Goal: Register for event/course

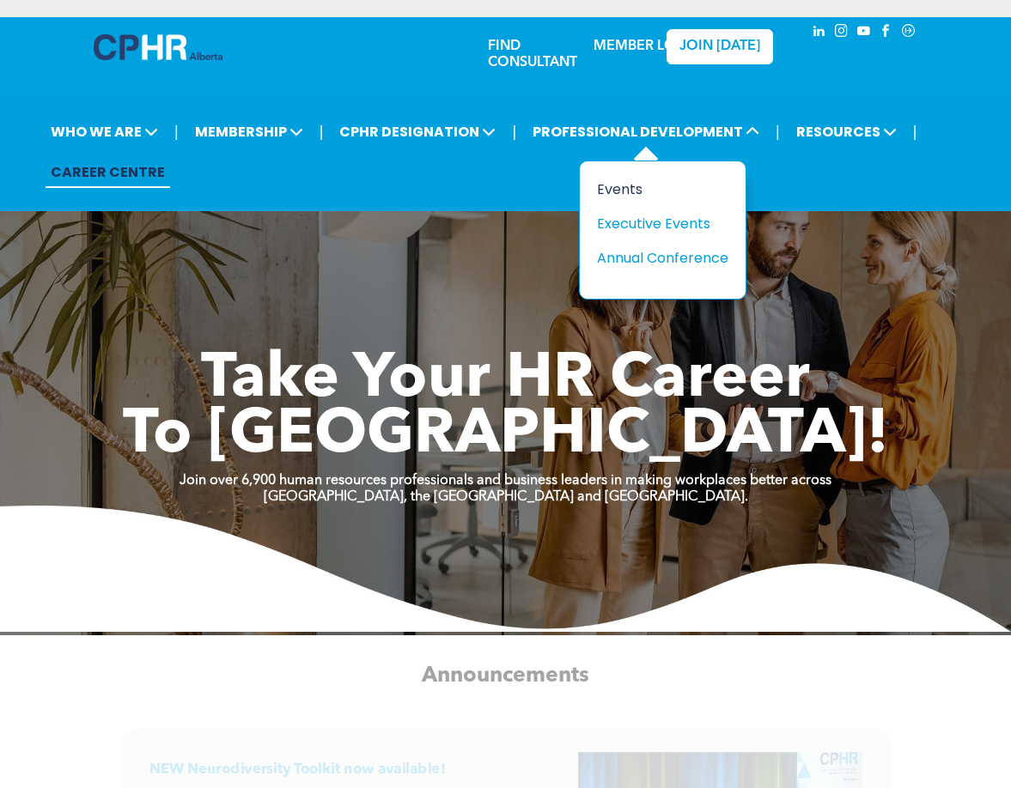
click at [614, 191] on div "Events" at bounding box center [656, 189] width 118 height 21
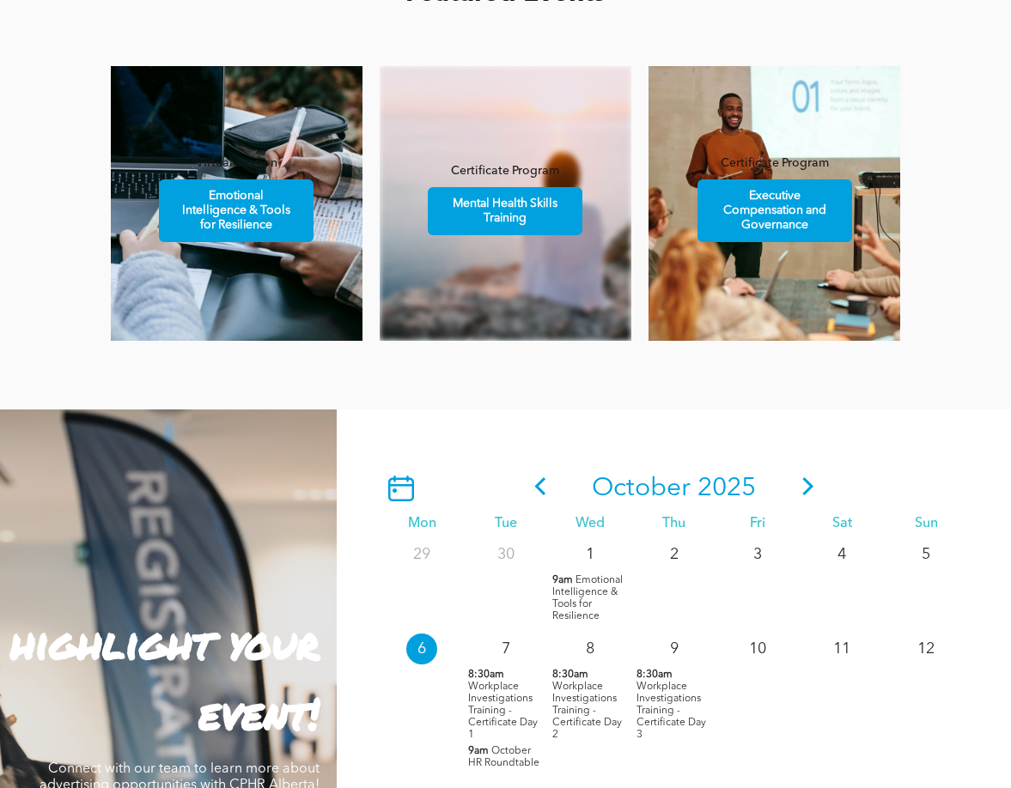
scroll to position [1492, 0]
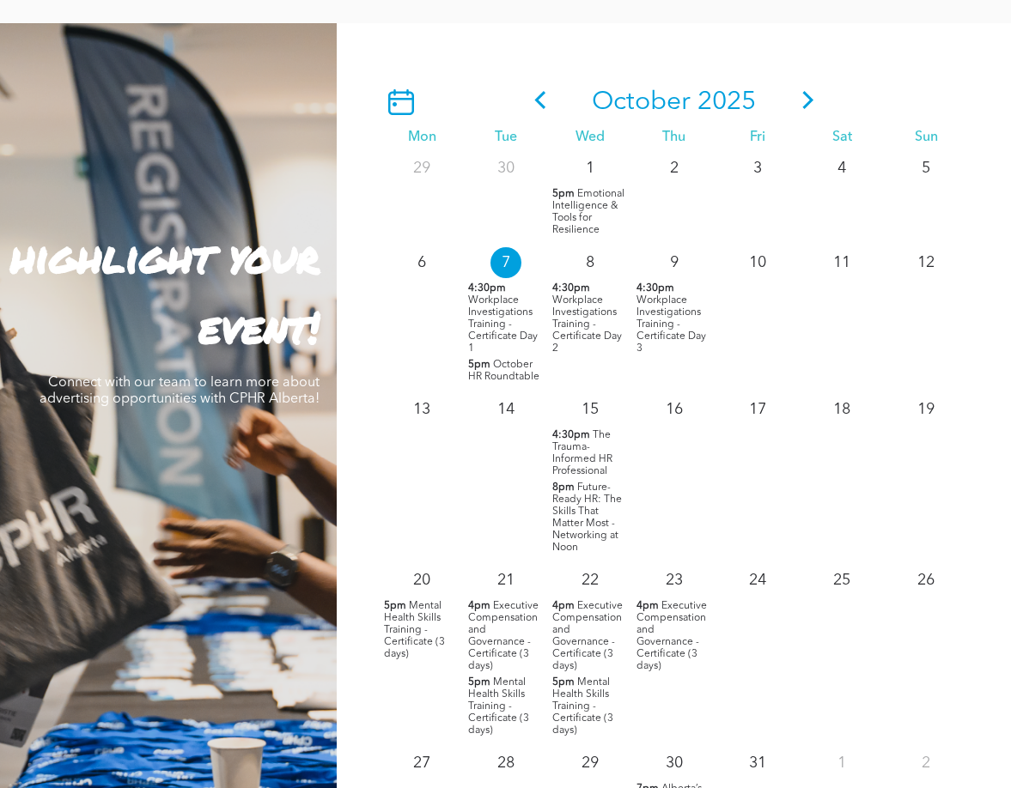
click at [802, 105] on icon at bounding box center [807, 100] width 11 height 18
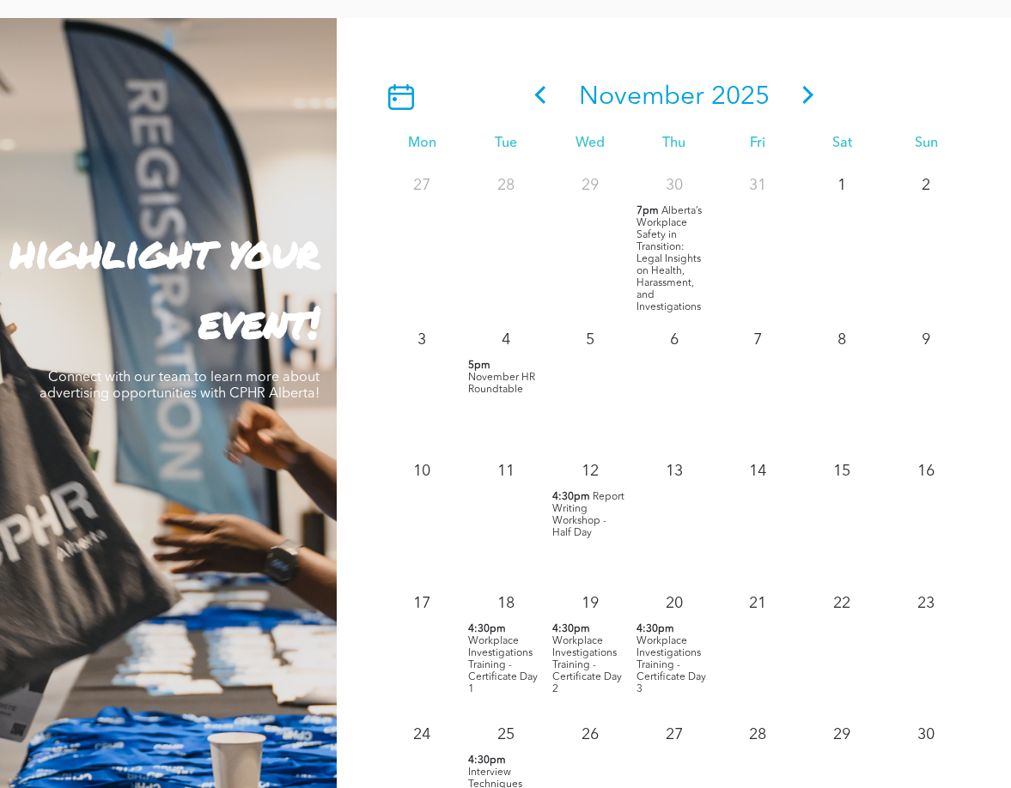
scroll to position [1499, 0]
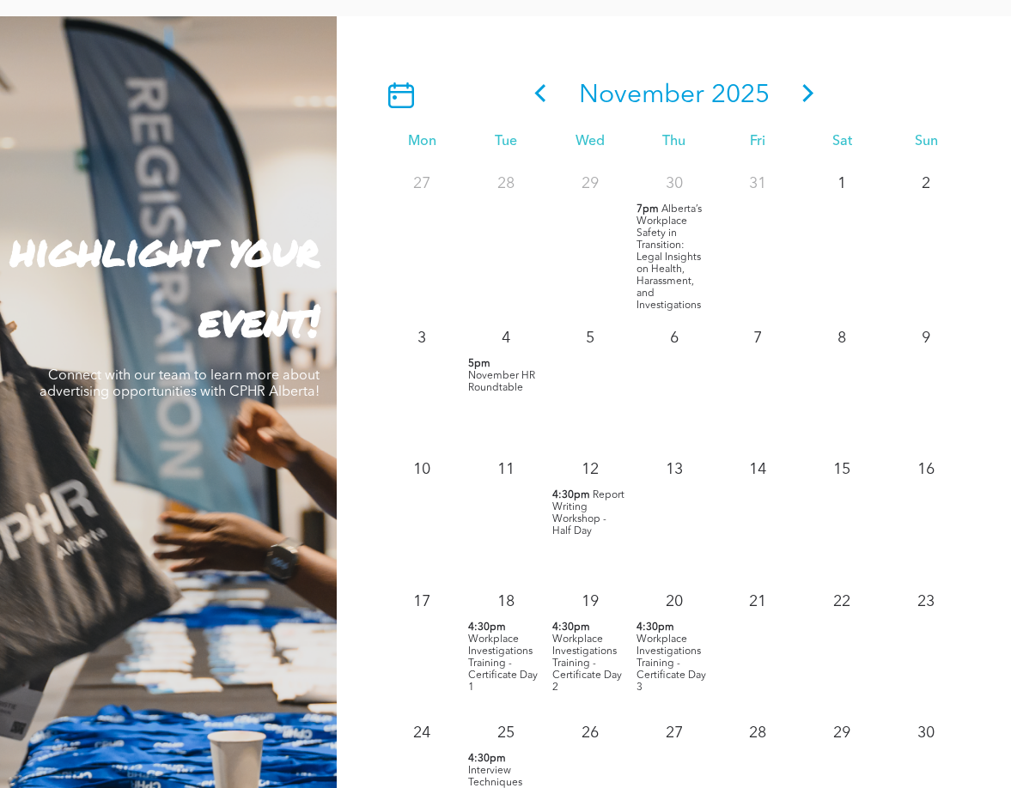
click at [493, 640] on span "Workplace Investigations Training - Certificate Day 1" at bounding box center [503, 664] width 70 height 58
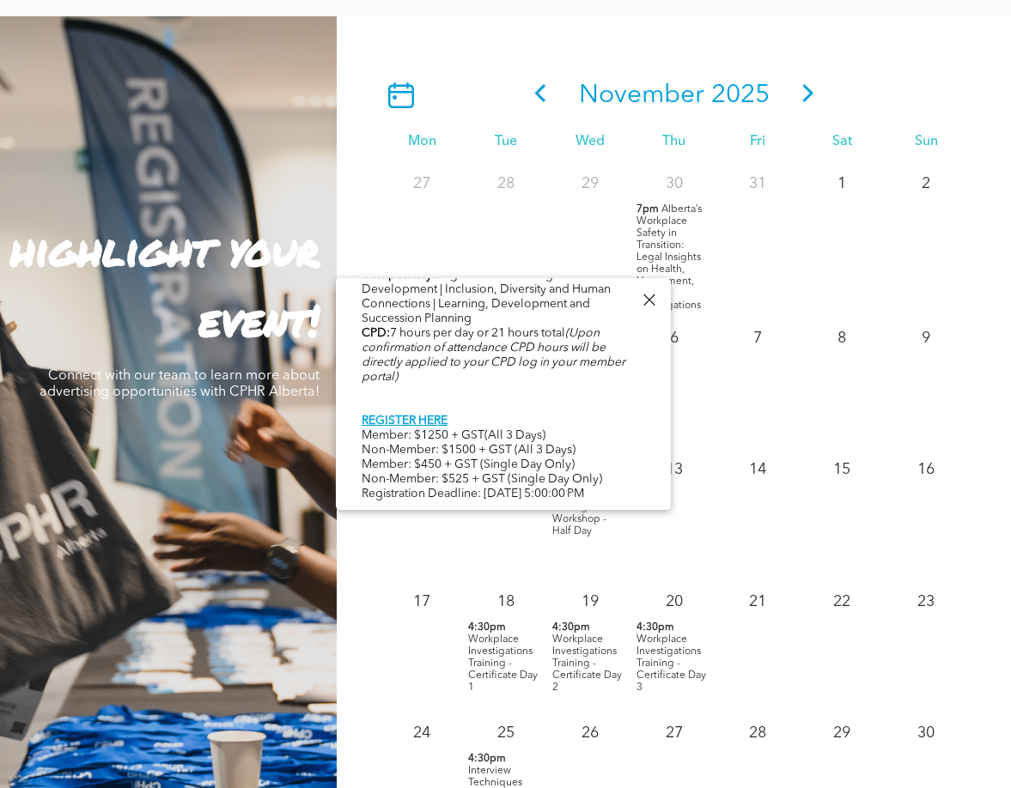
scroll to position [950, 0]
click at [501, 655] on span "Workplace Investigations Training - Certificate Day 1" at bounding box center [503, 664] width 70 height 58
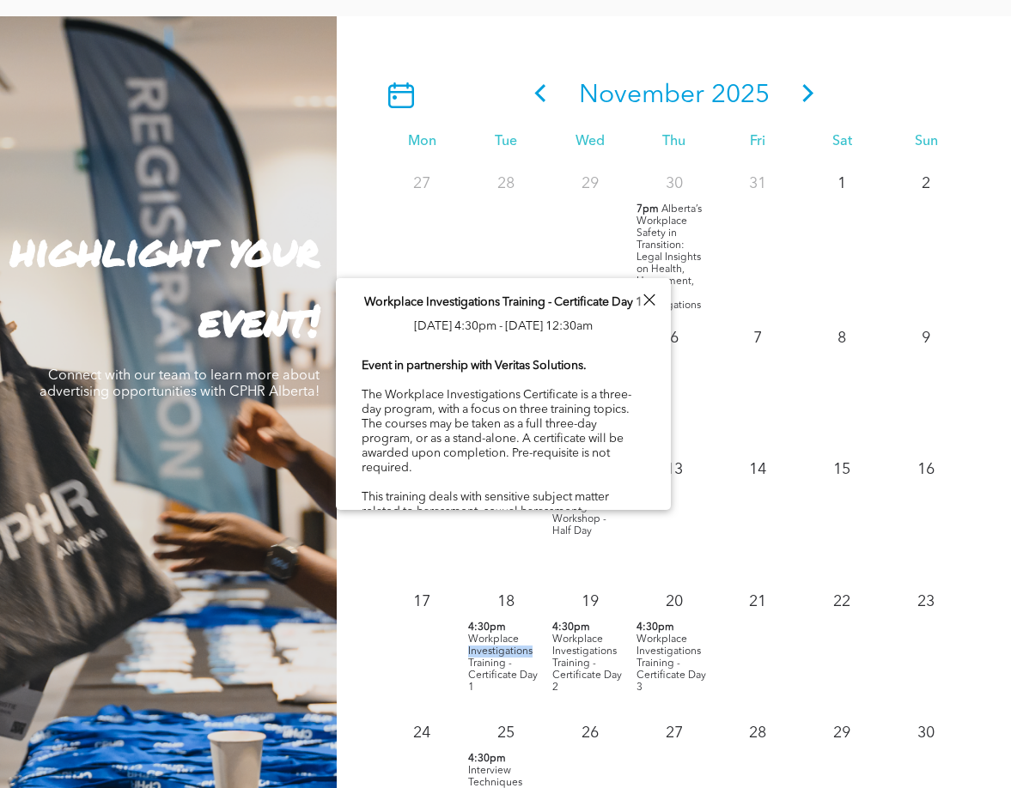
click at [492, 634] on span "4:30pm" at bounding box center [487, 628] width 38 height 12
click at [415, 307] on span "Workplace Investigations Training - Certificate Day 1" at bounding box center [503, 302] width 278 height 12
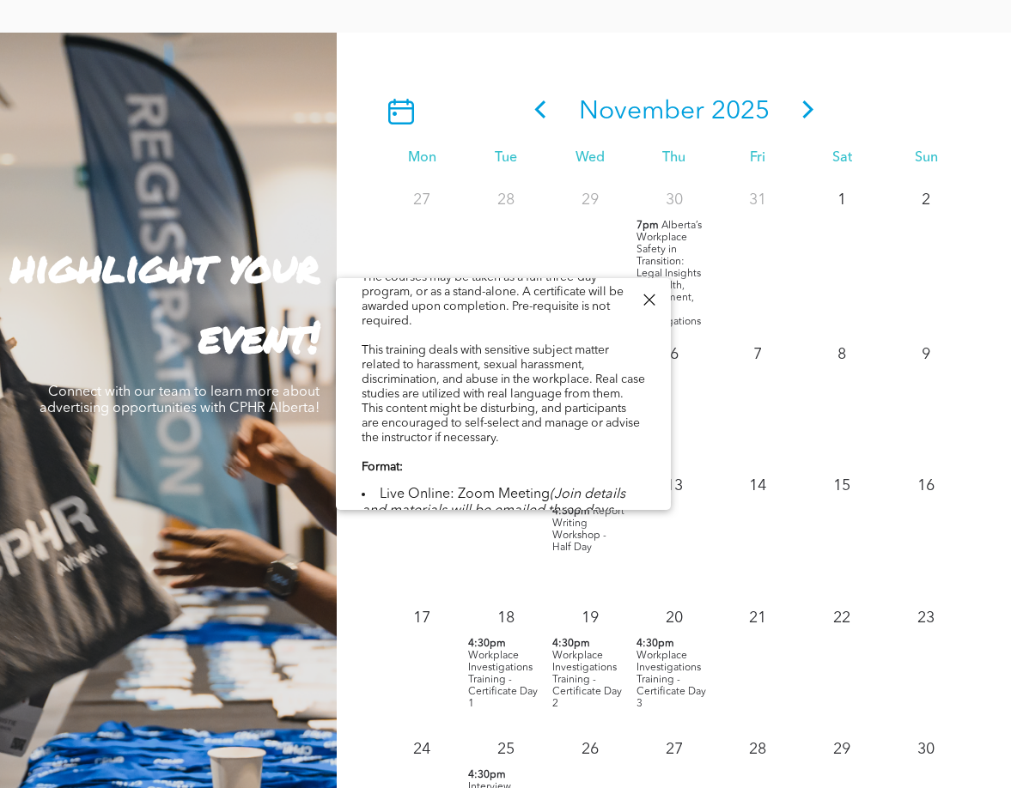
scroll to position [0, 0]
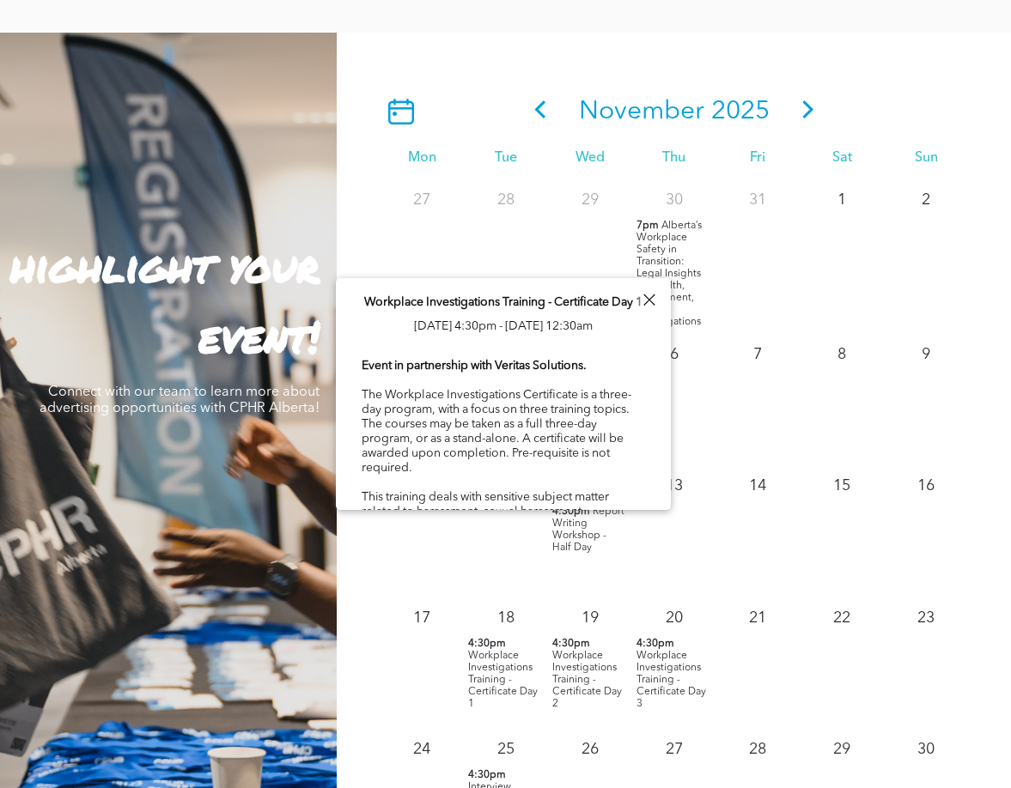
click at [653, 299] on div at bounding box center [648, 299] width 23 height 23
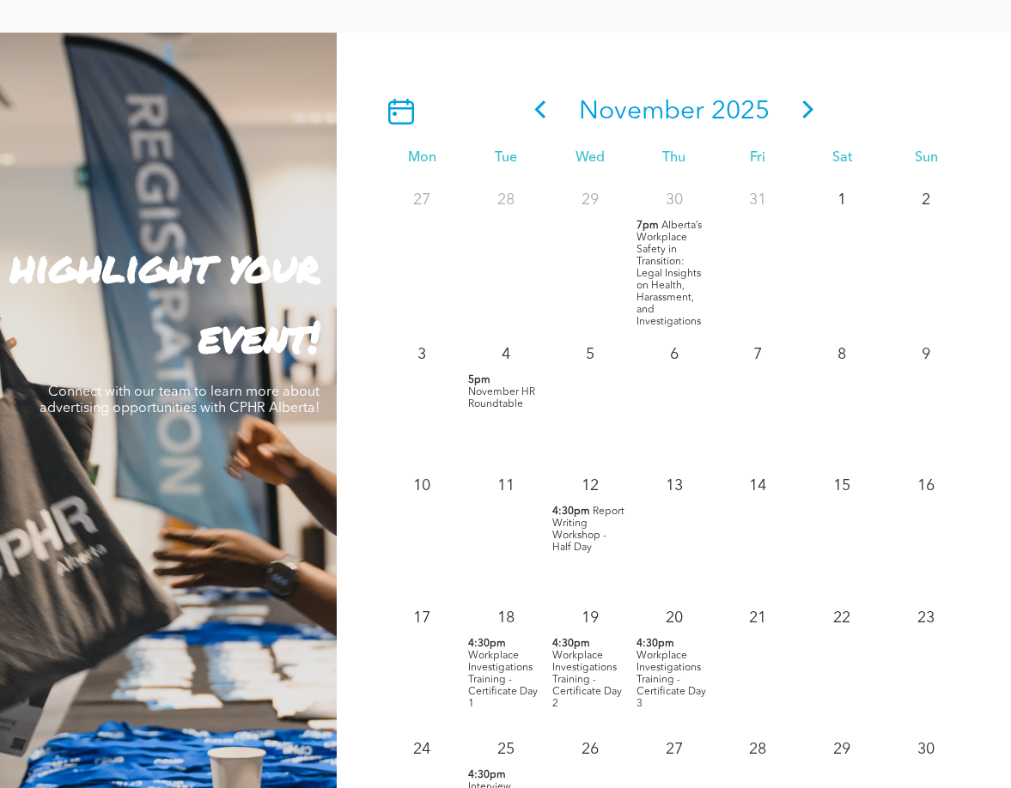
click at [491, 648] on span "4:30pm" at bounding box center [487, 644] width 38 height 12
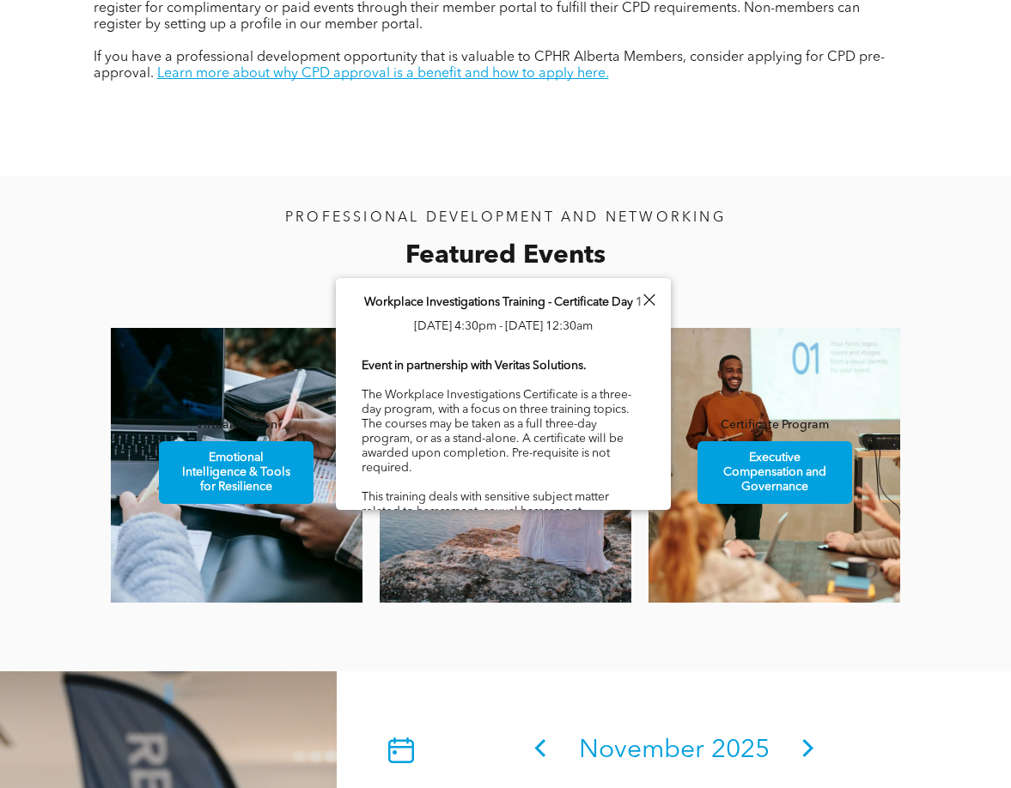
scroll to position [828, 0]
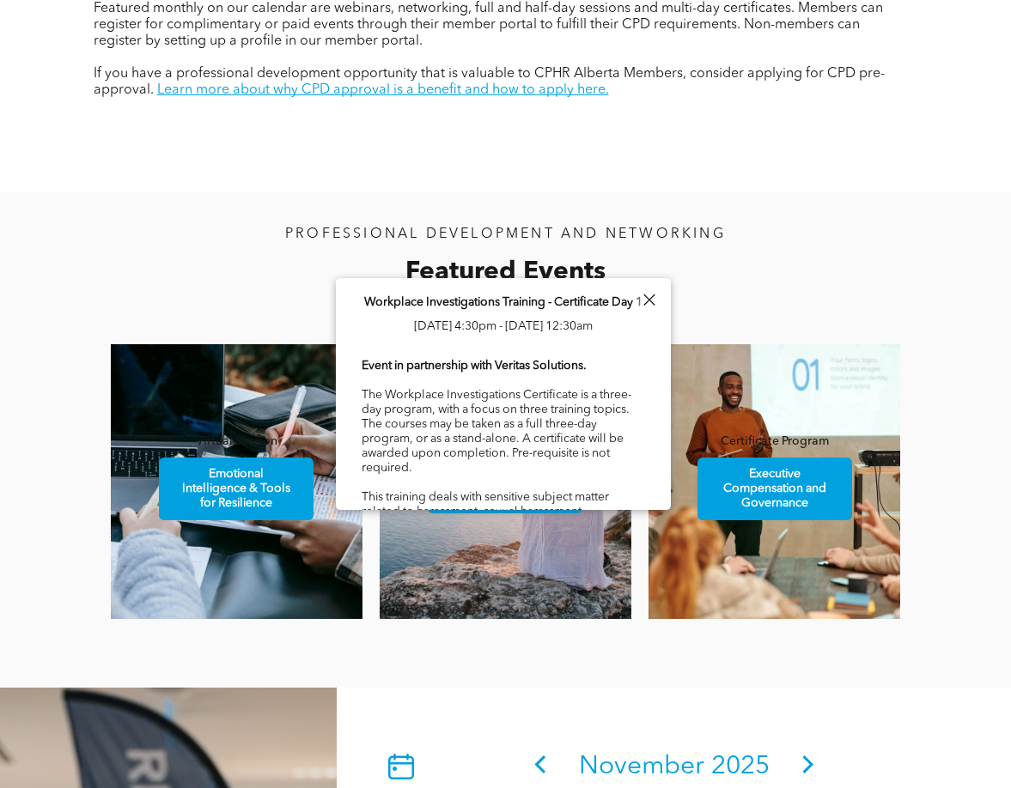
click at [648, 296] on div at bounding box center [648, 299] width 23 height 23
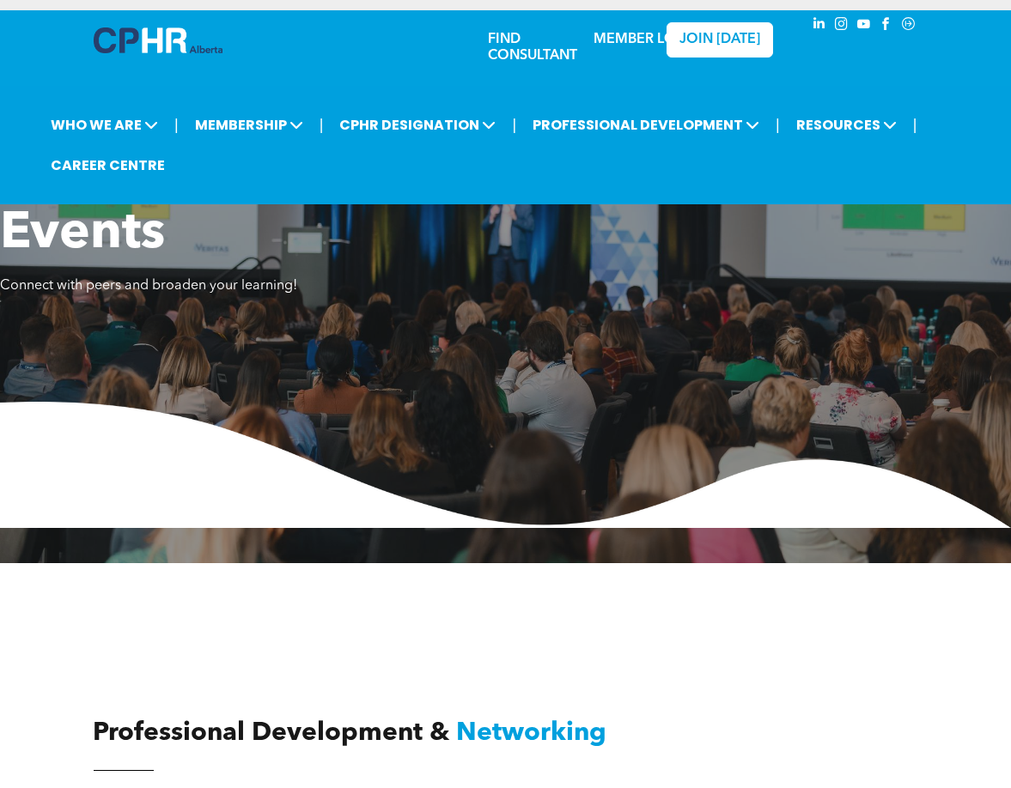
scroll to position [0, 0]
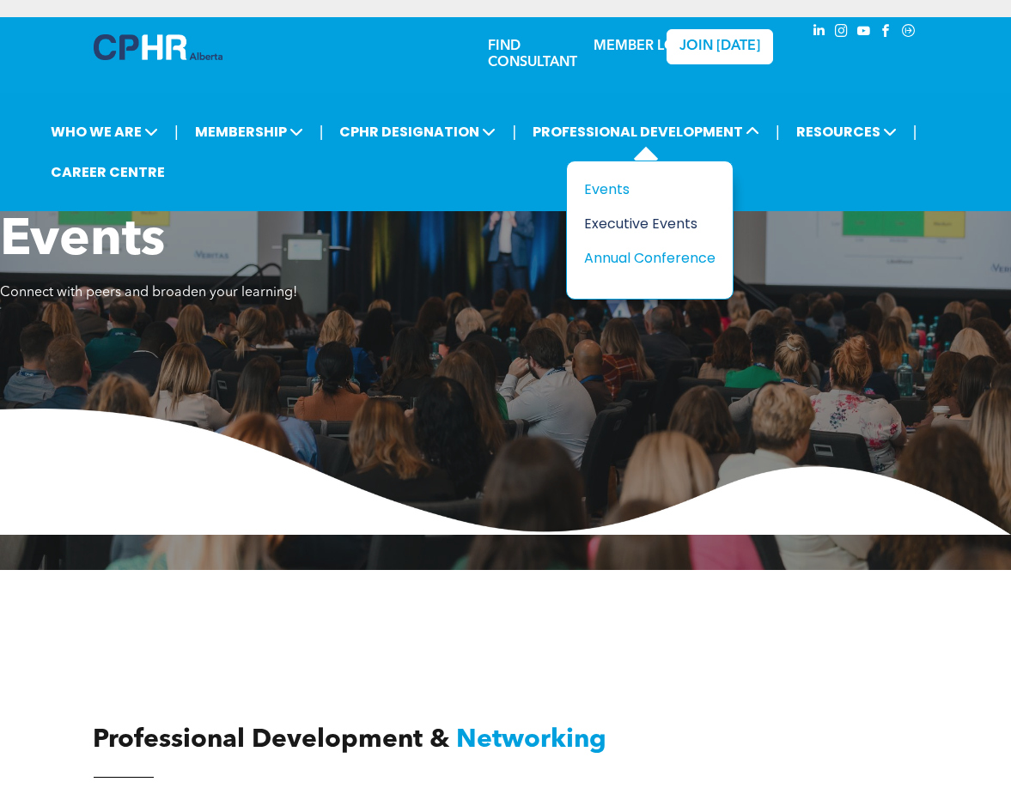
click at [616, 220] on div "Executive Events" at bounding box center [643, 223] width 118 height 21
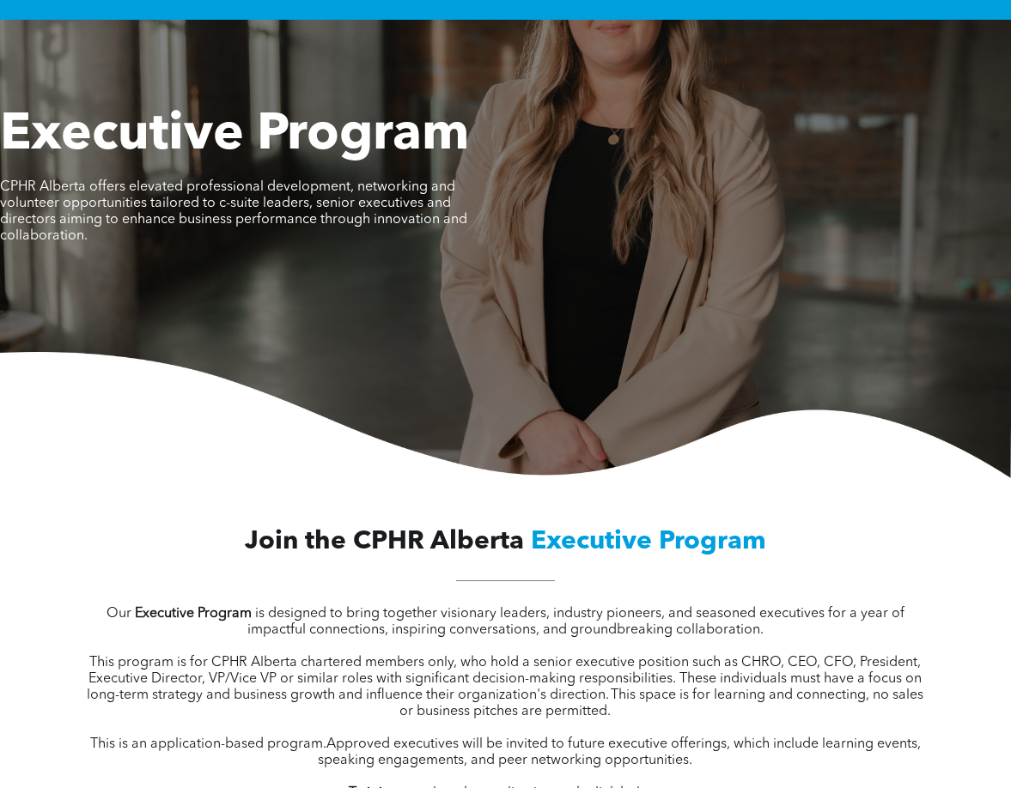
scroll to position [29, 0]
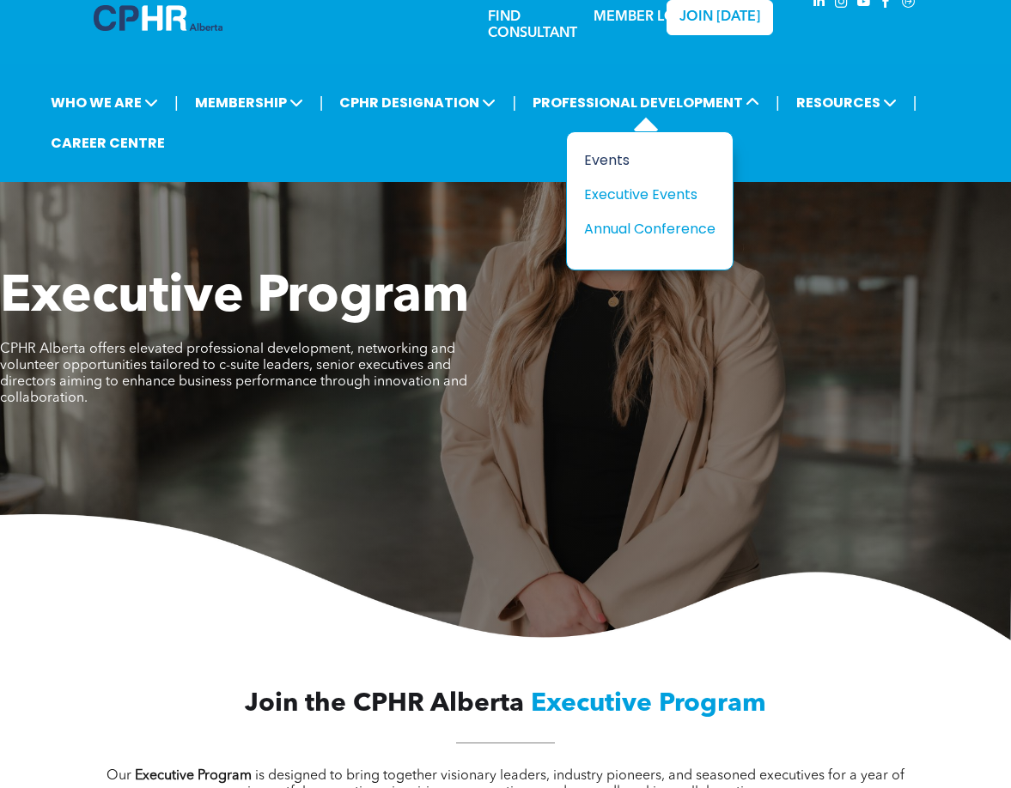
click at [590, 158] on div "Events" at bounding box center [643, 159] width 118 height 21
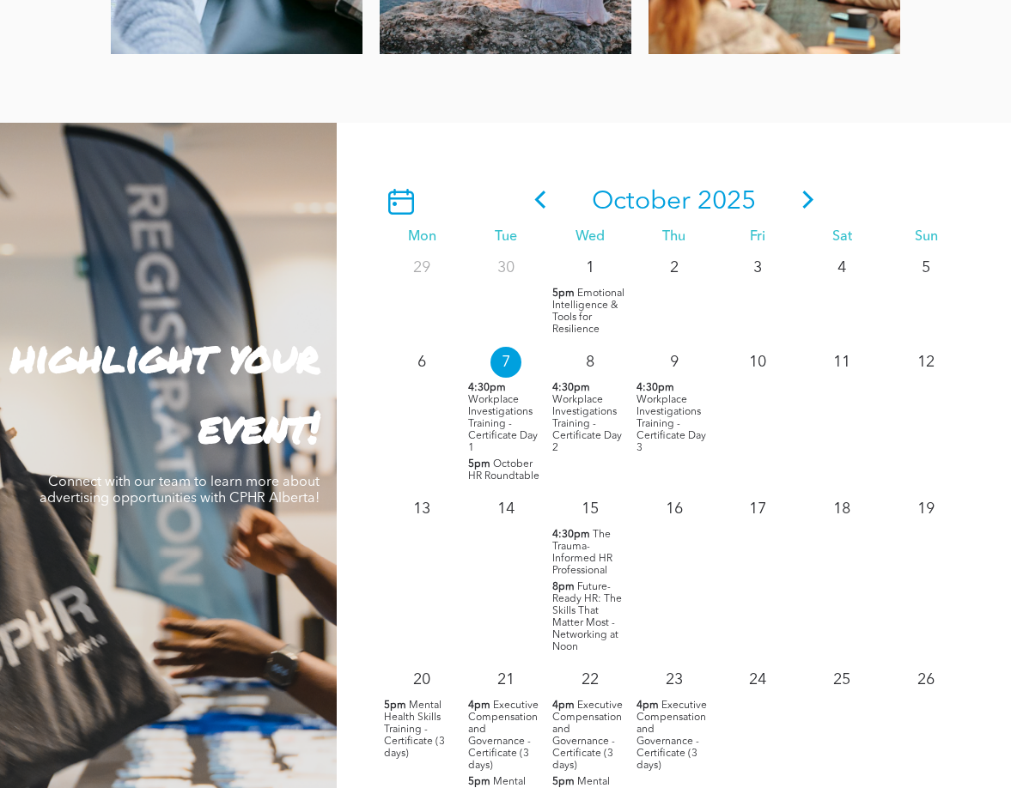
scroll to position [1389, 0]
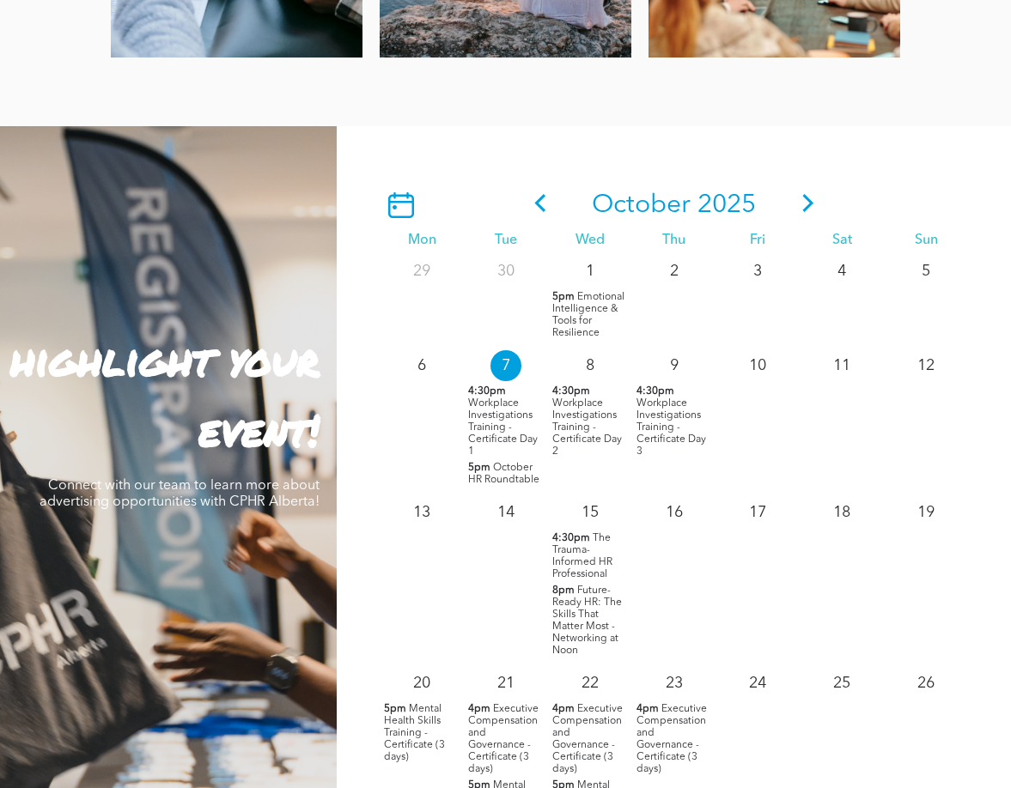
click at [802, 199] on icon at bounding box center [807, 203] width 11 height 18
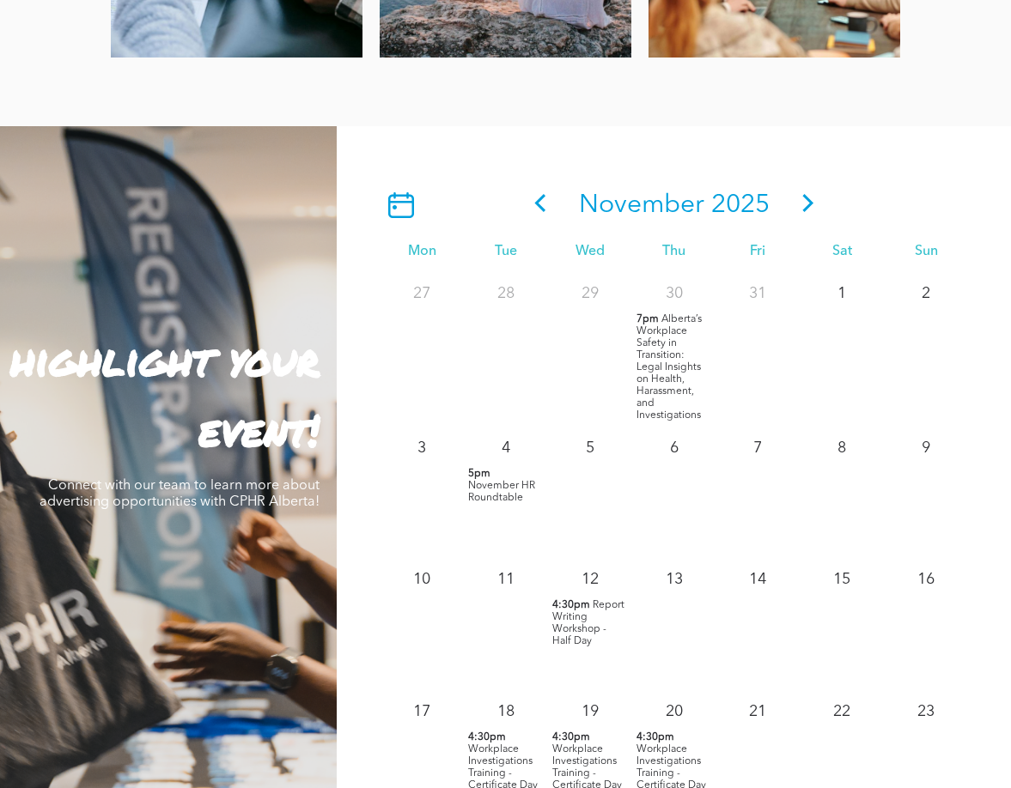
click at [393, 210] on icon at bounding box center [401, 205] width 26 height 26
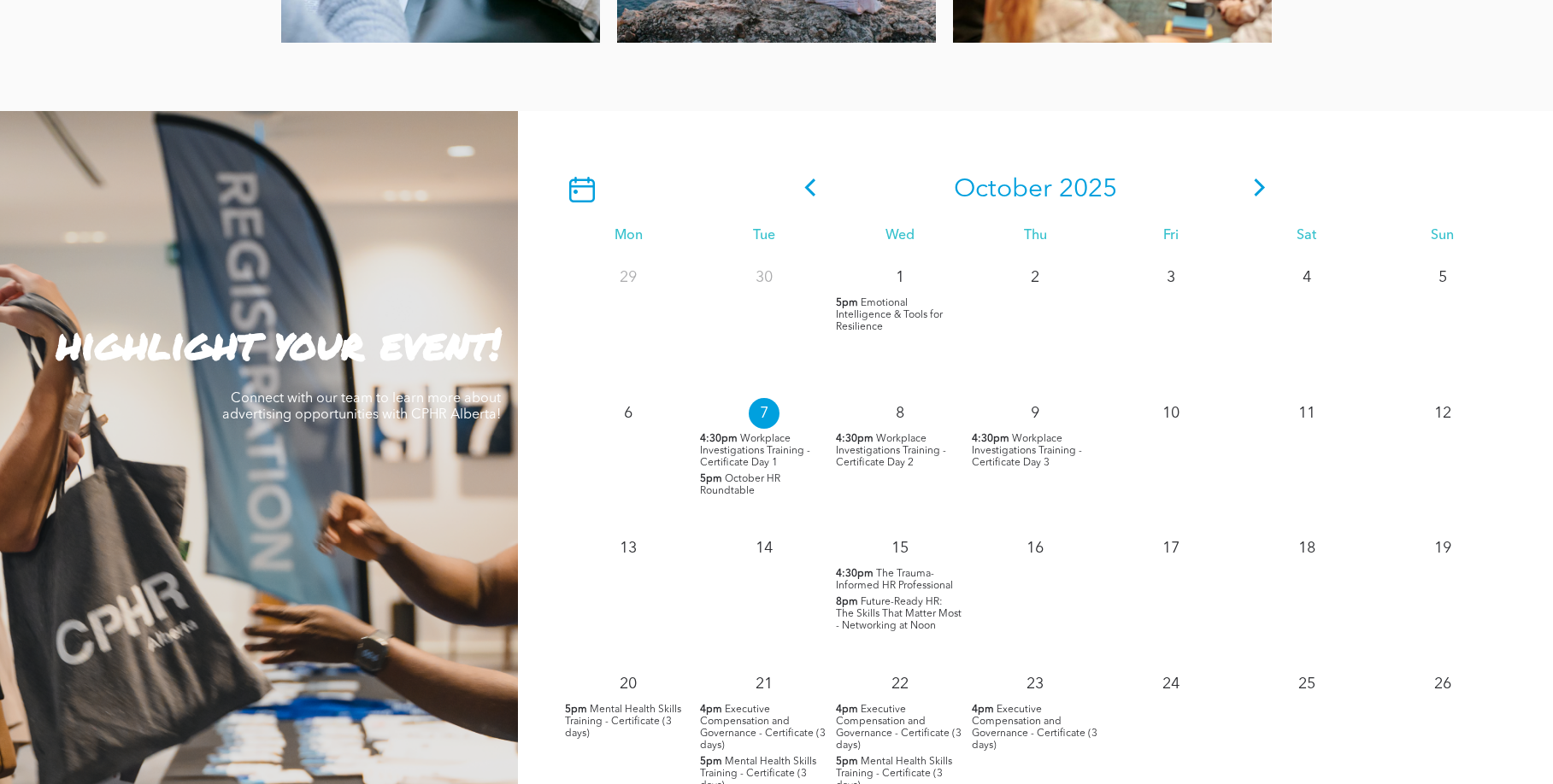
scroll to position [1425, 0]
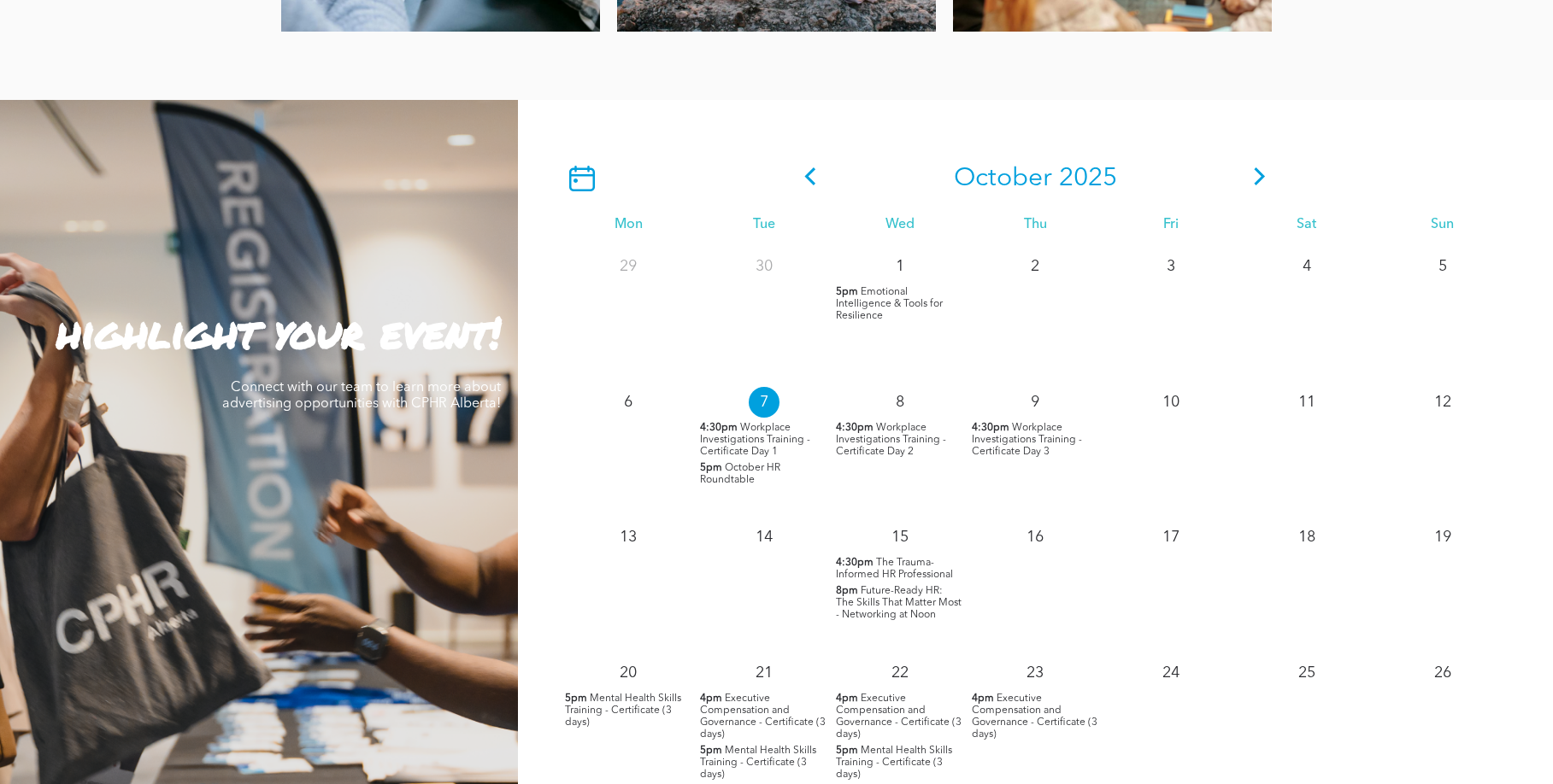
click at [1005, 173] on icon at bounding box center [1260, 176] width 26 height 18
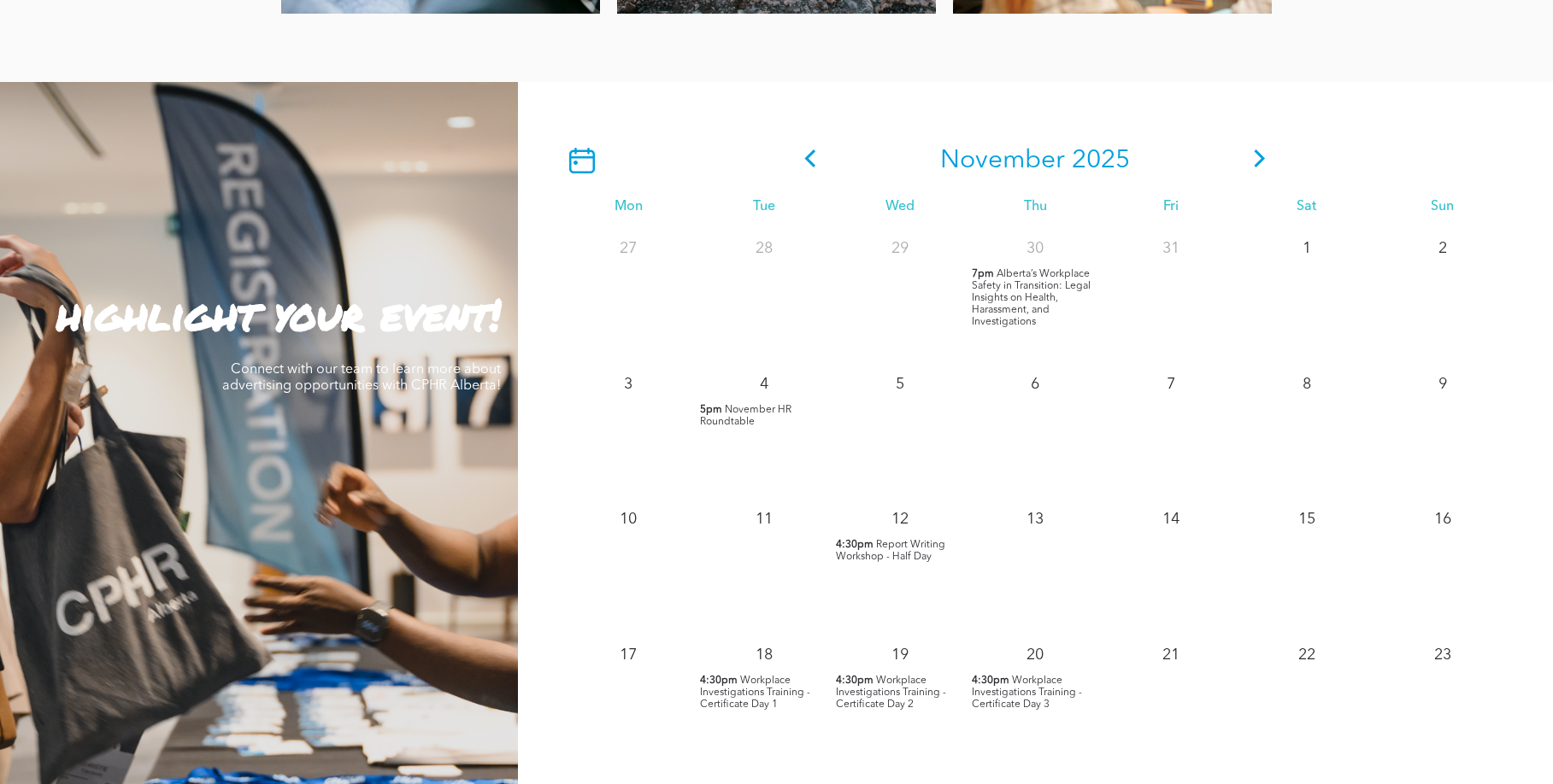
scroll to position [1456, 0]
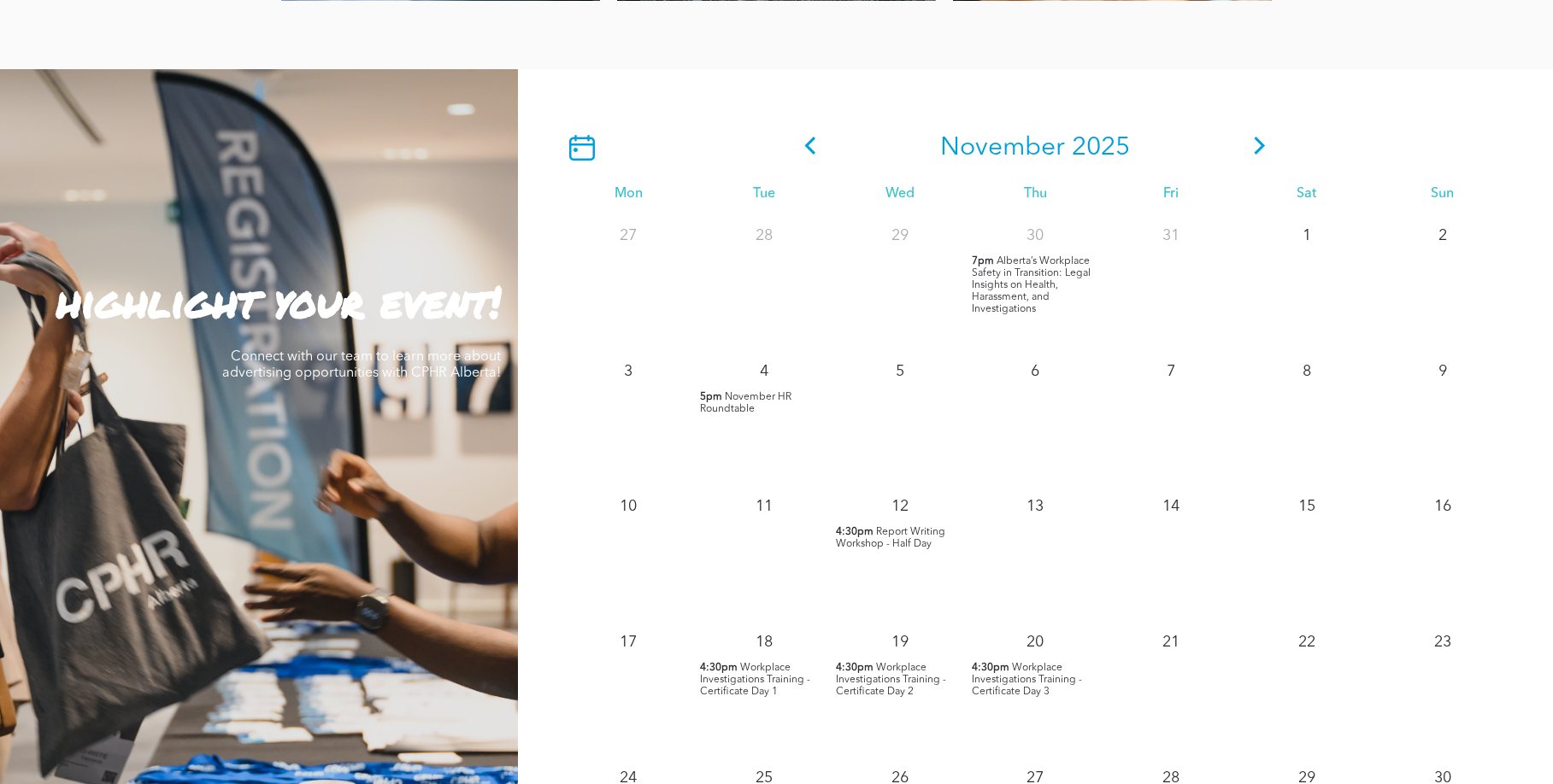
click at [739, 673] on p "4:30pm Workplace Investigations Training - Certificate Day 1" at bounding box center [764, 680] width 127 height 36
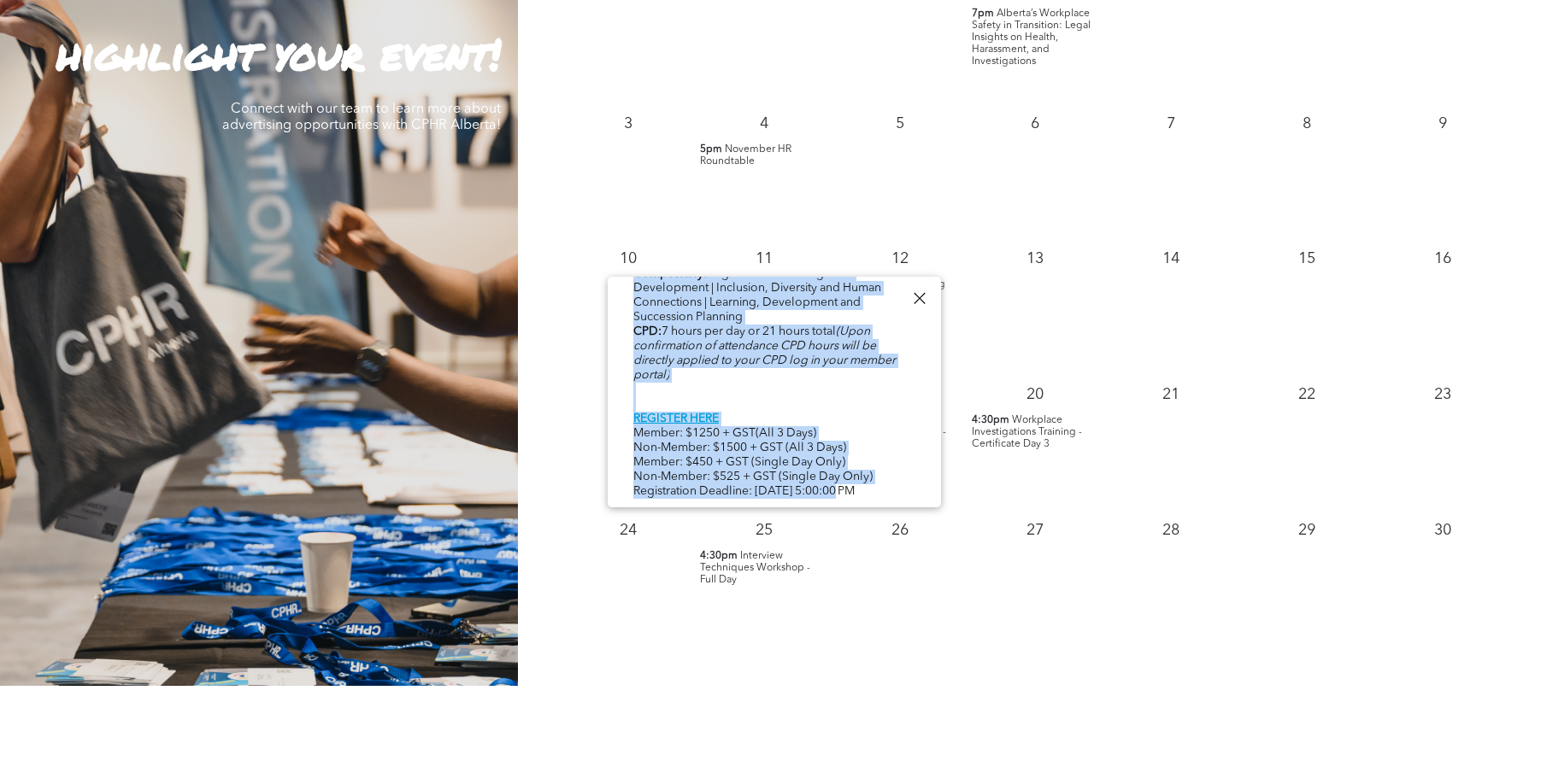
scroll to position [2086, 0]
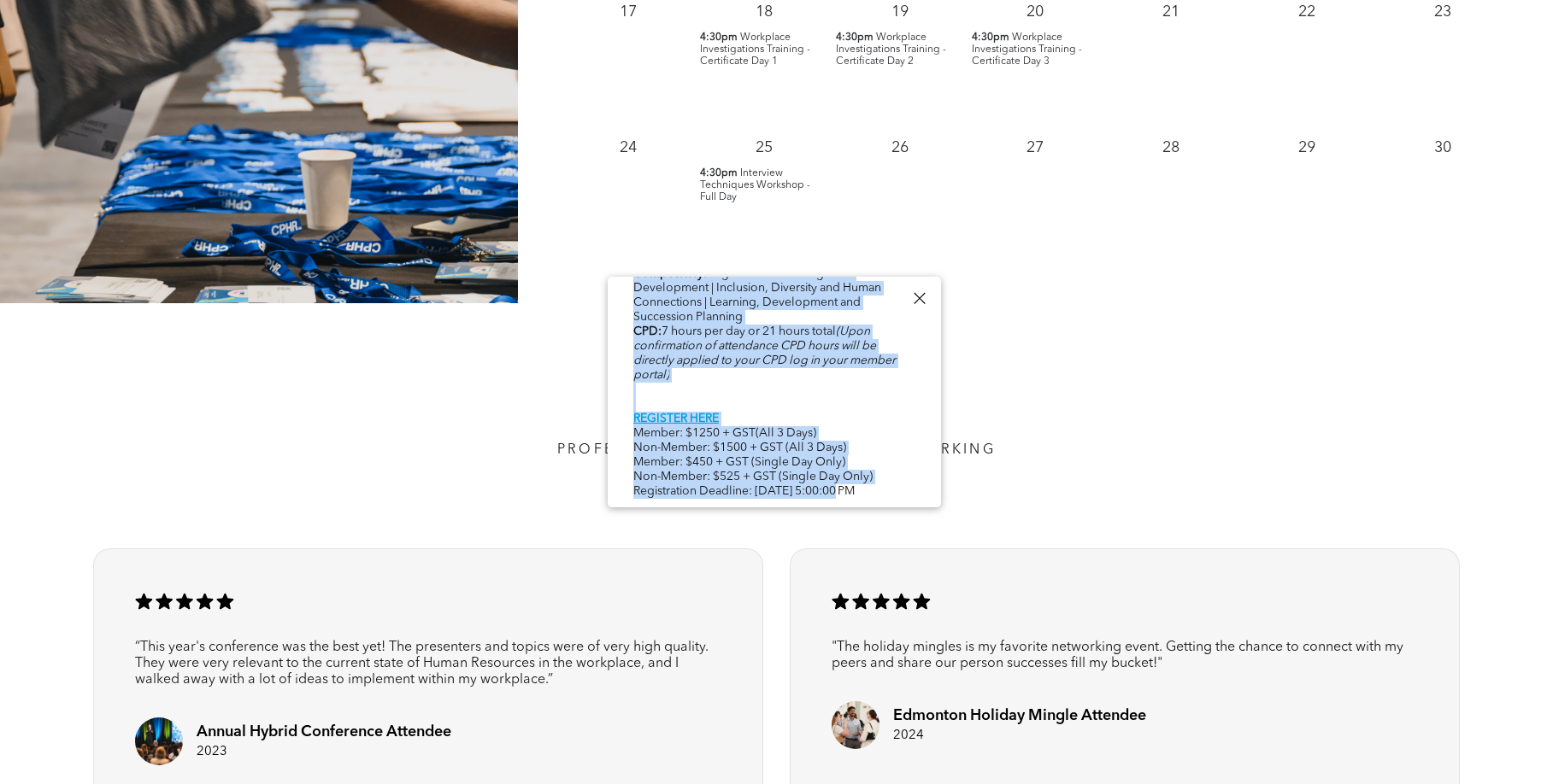
drag, startPoint x: 638, startPoint y: 296, endPoint x: 842, endPoint y: 490, distance: 281.5
copy div "Workplace Investigations Training - Certificate Day 1 Tue, November 18, 4:30pm …"
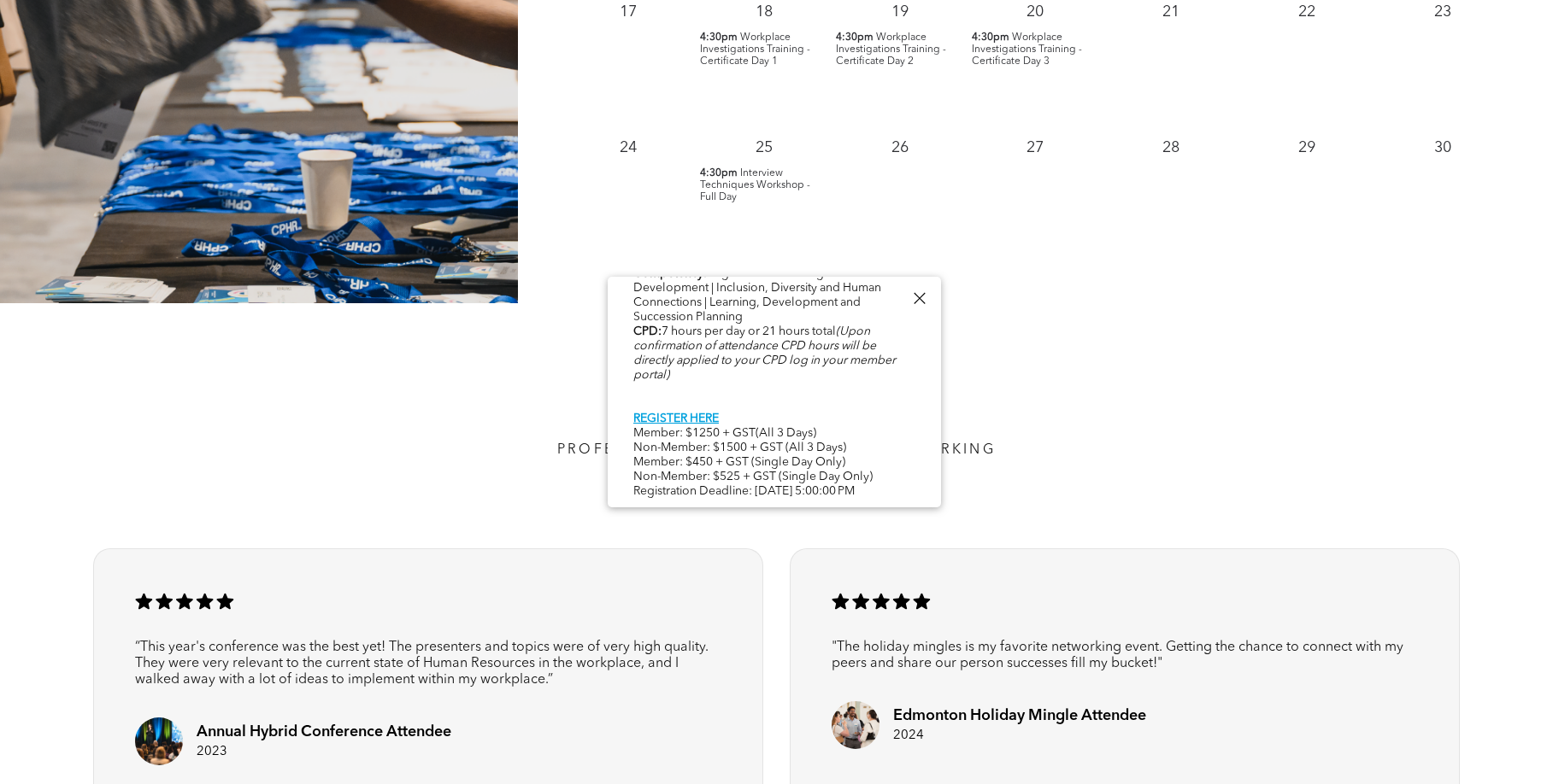
click at [916, 298] on div at bounding box center [919, 297] width 23 height 23
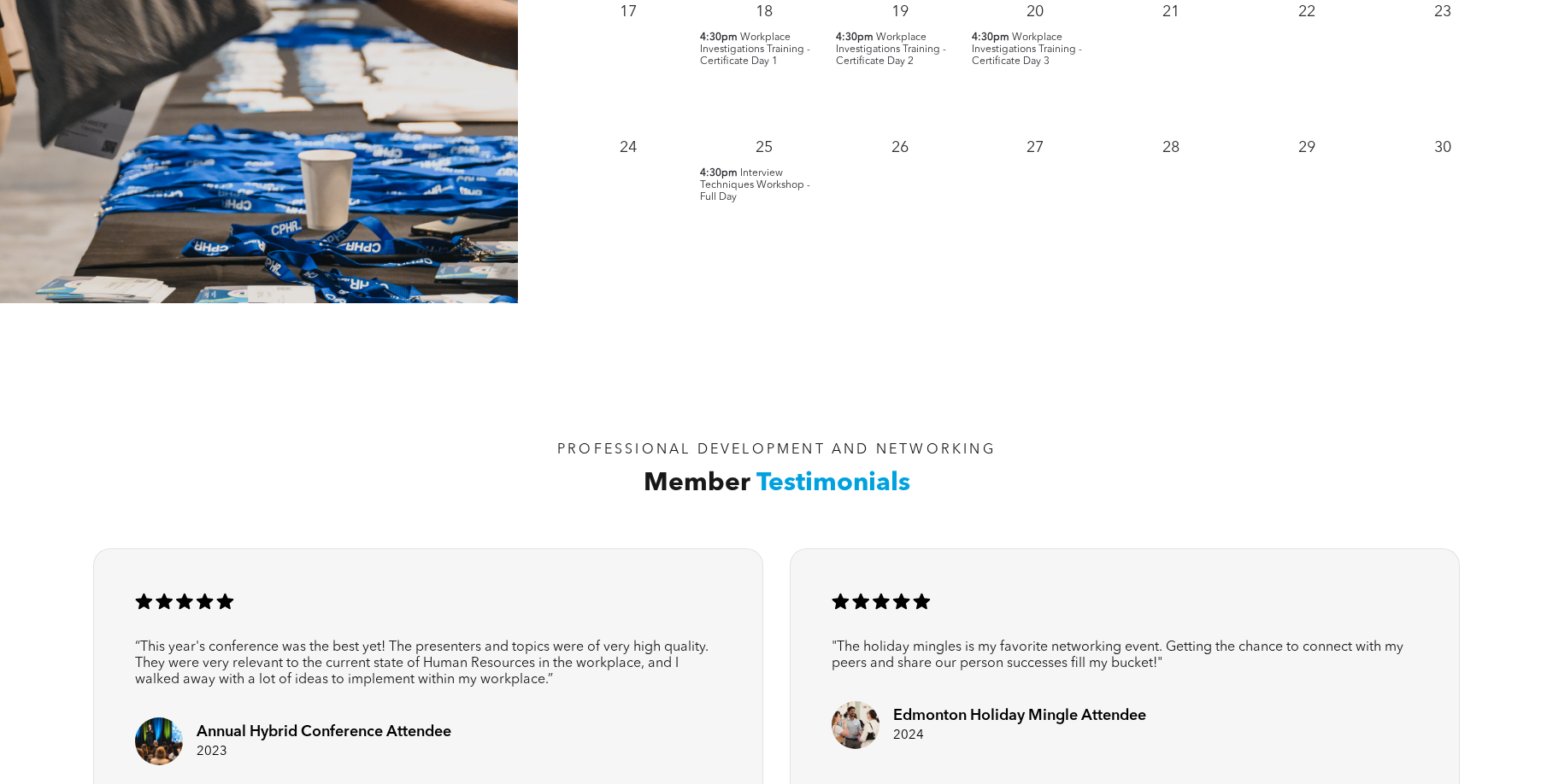
click at [904, 58] on span "Workplace Investigations Training - Certificate Day 2" at bounding box center [891, 50] width 111 height 34
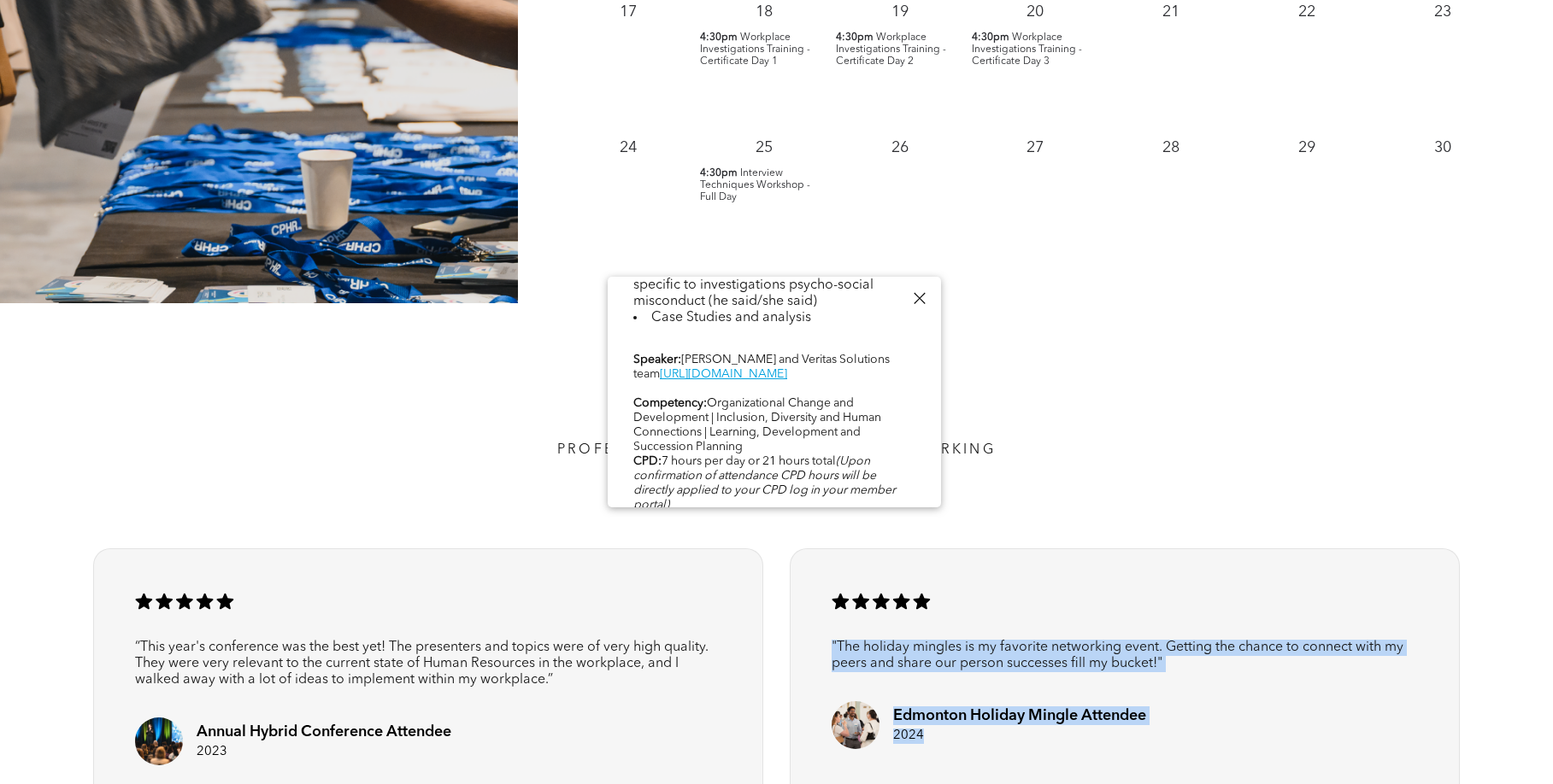
scroll to position [1055, 0]
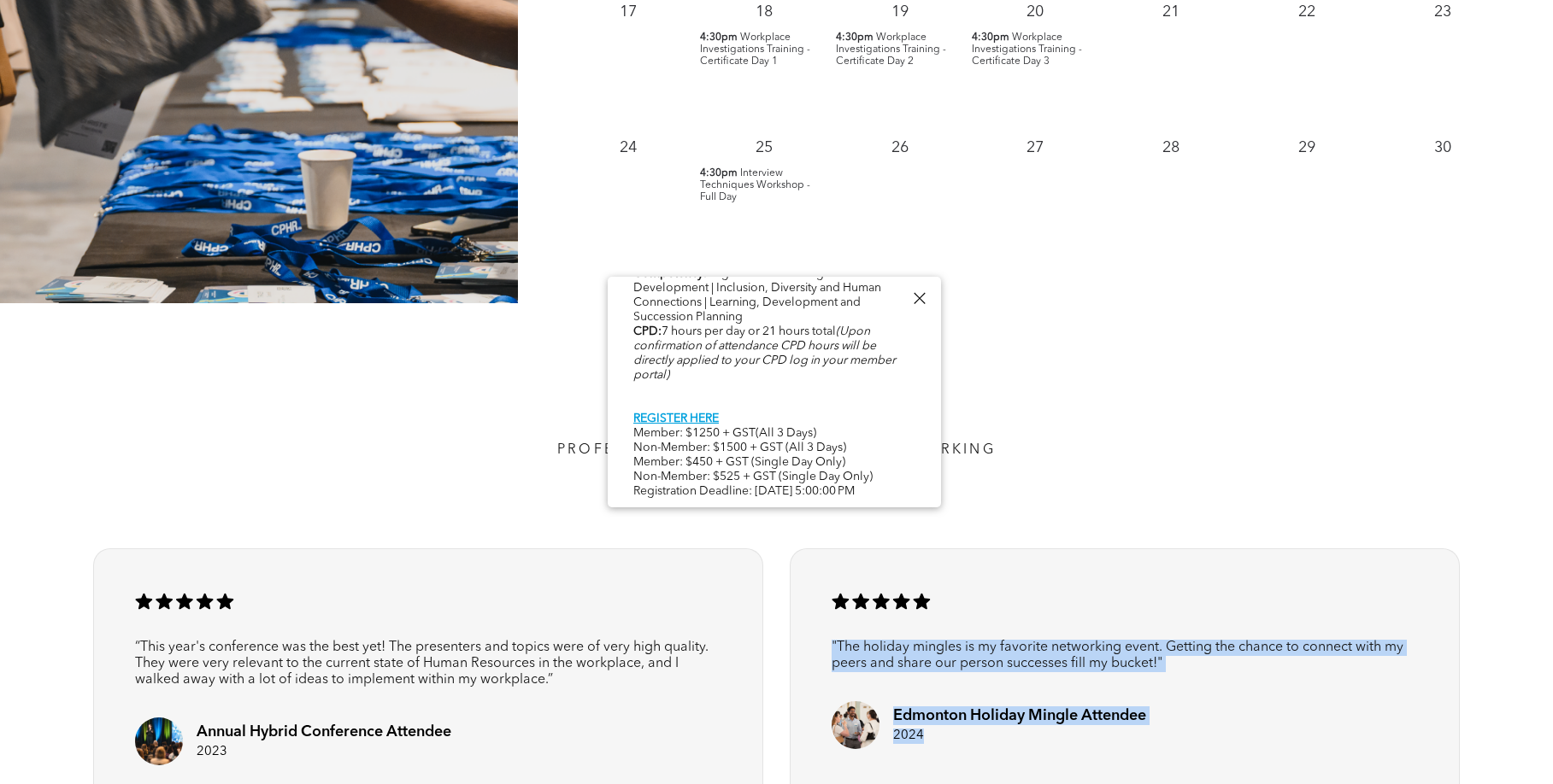
drag, startPoint x: 638, startPoint y: 299, endPoint x: 890, endPoint y: 582, distance: 378.9
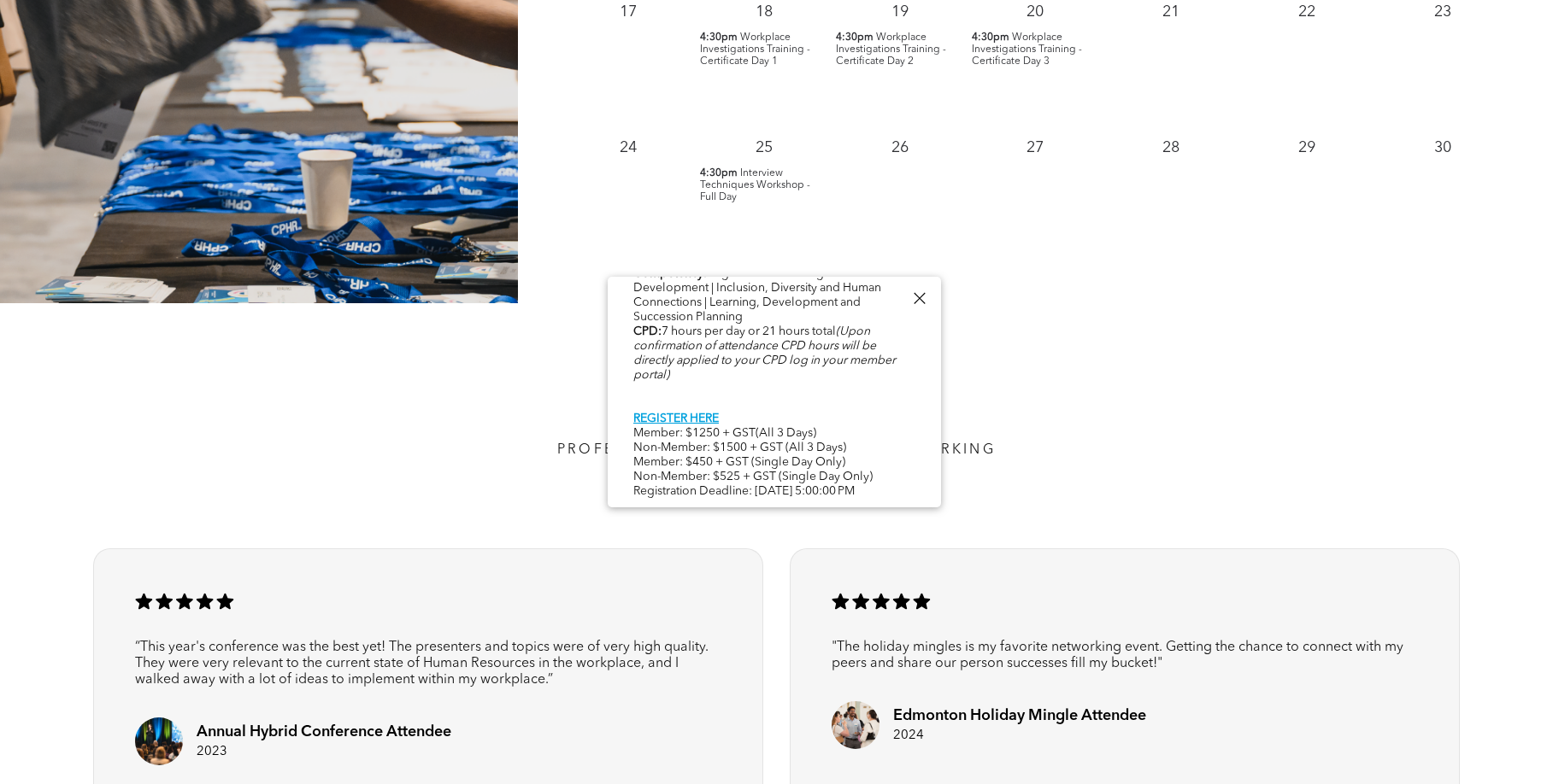
click at [890, 581] on div "A row of black stars on a white background. .cls-1-1788903176-1788903176 { fill…" at bounding box center [1124, 683] width 669 height 269
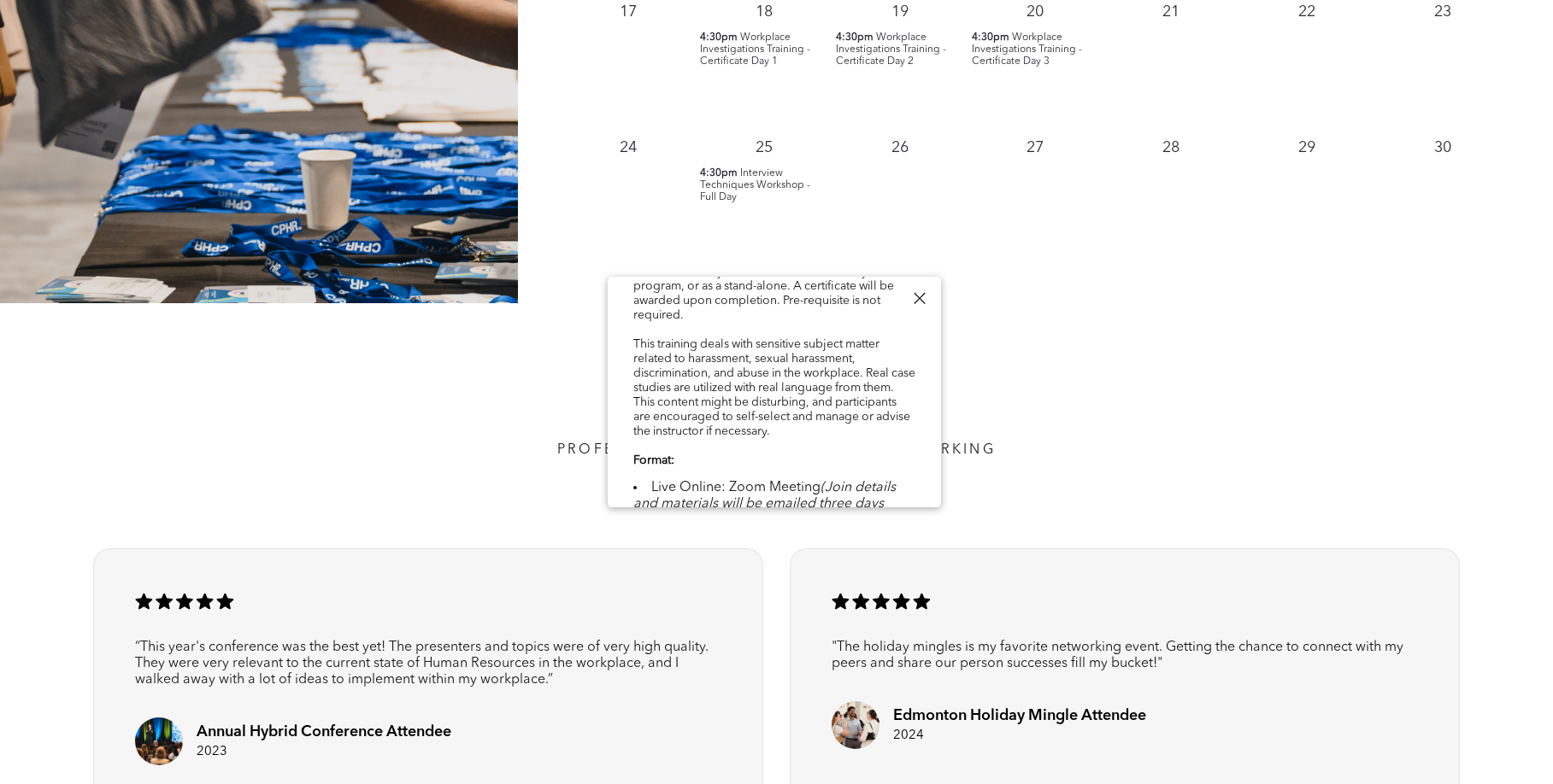
scroll to position [0, 0]
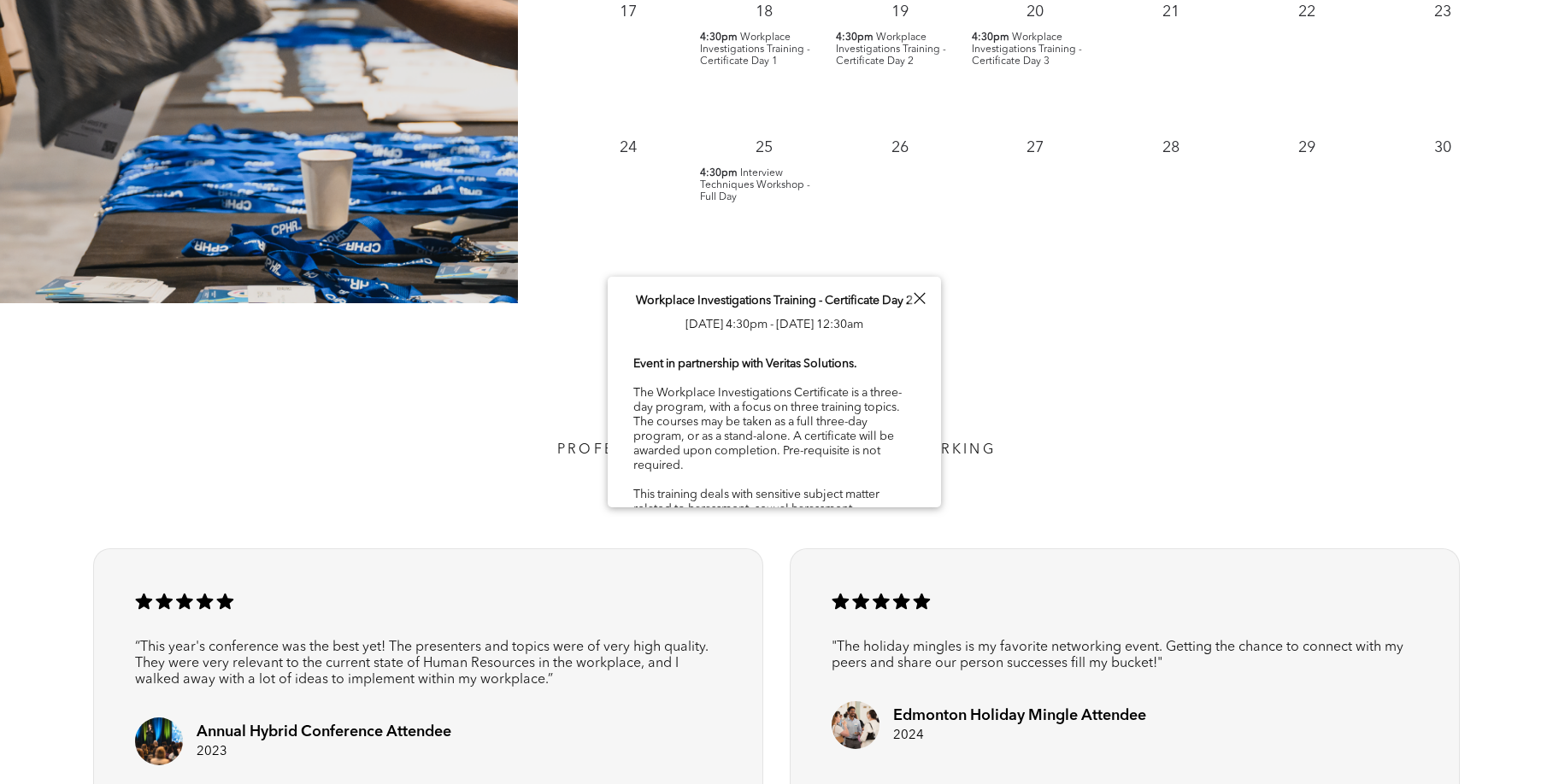
drag, startPoint x: 705, startPoint y: 490, endPoint x: 632, endPoint y: 303, distance: 200.7
copy div "Workplace Investigations Training - Certificate Day 2 Wed, November 19, 4:30pm …"
click at [922, 294] on div at bounding box center [919, 297] width 23 height 23
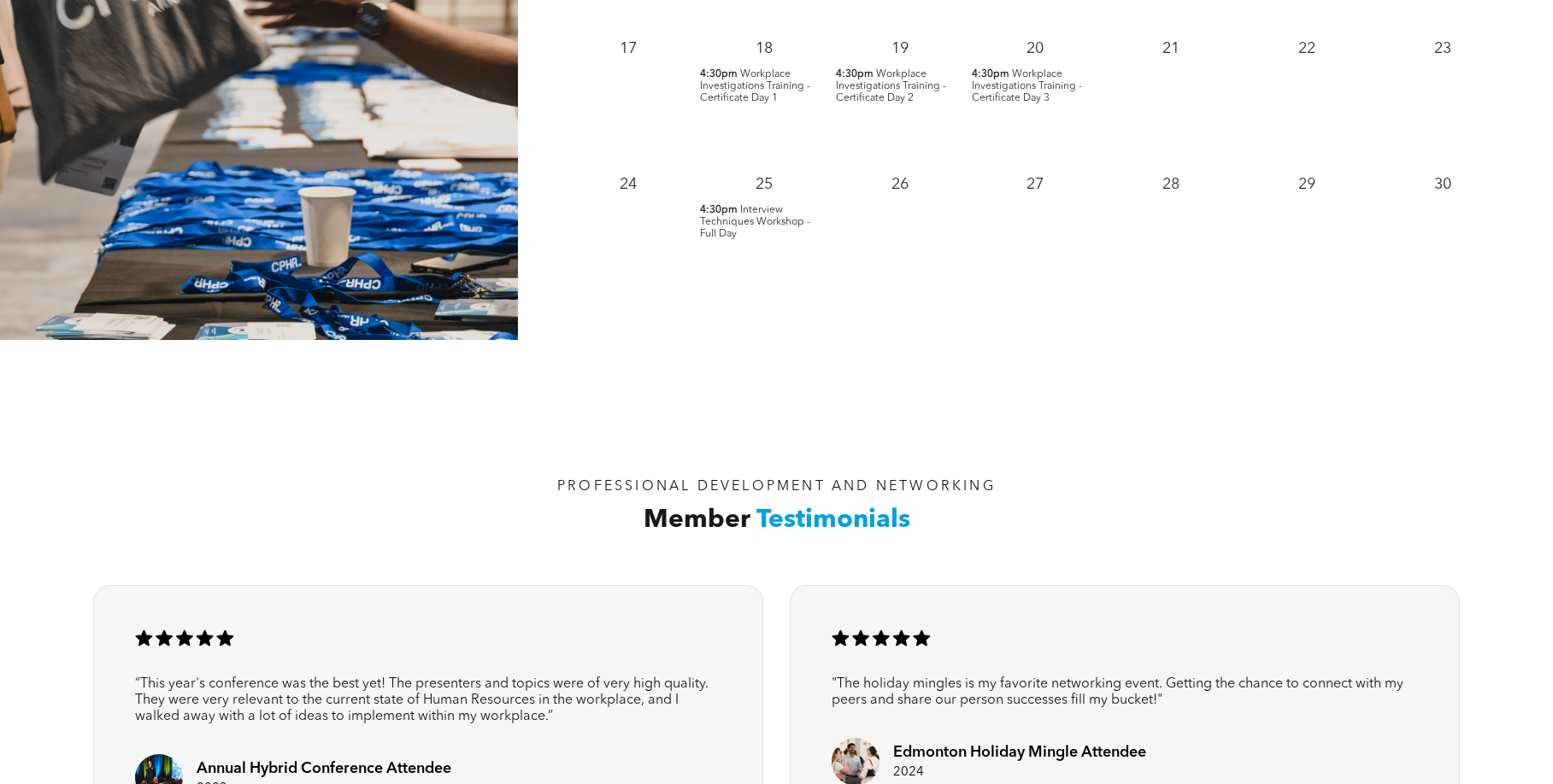
scroll to position [1975, 0]
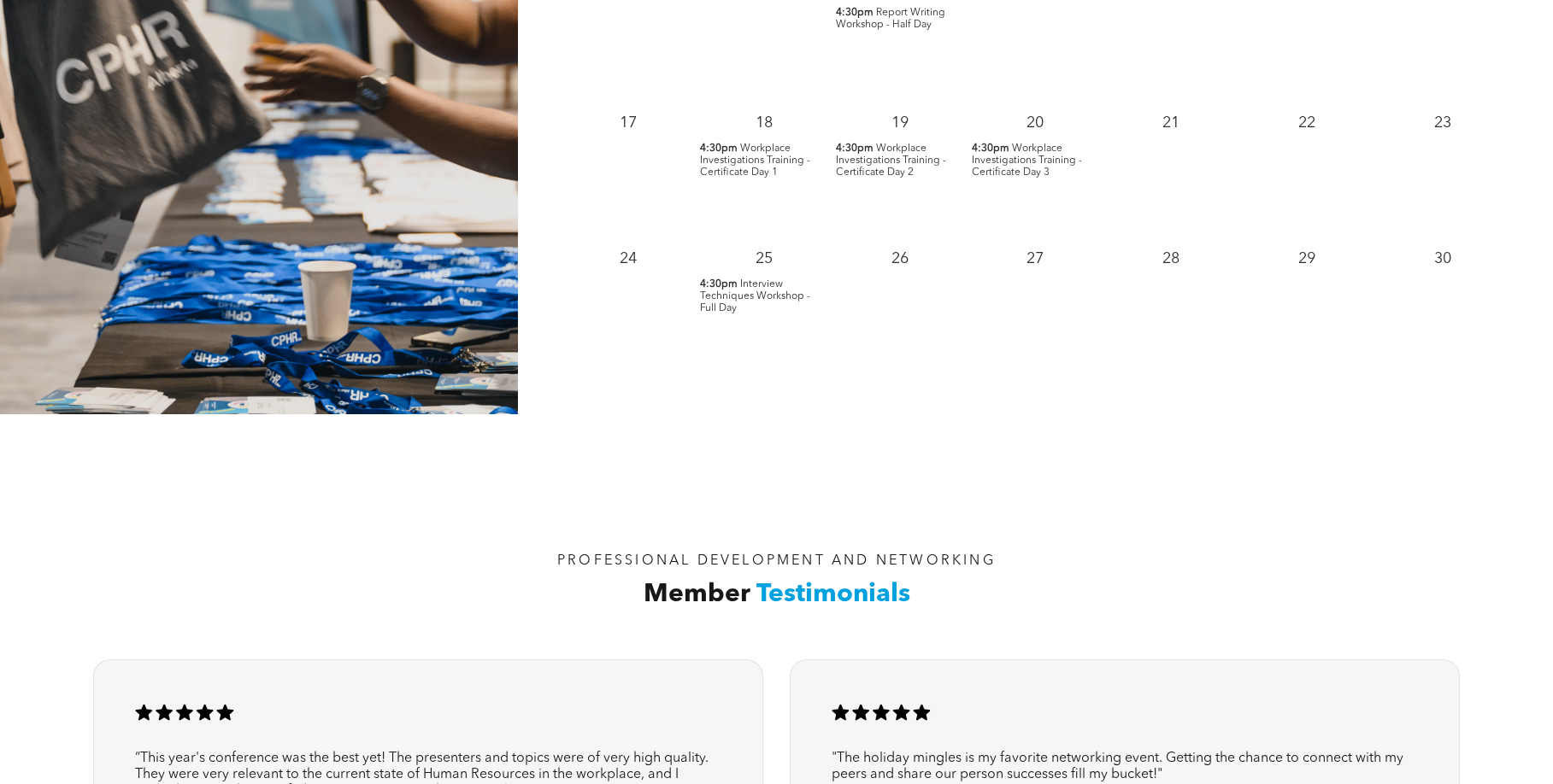
click at [1005, 158] on span "Workplace Investigations Training - Certificate Day 3" at bounding box center [1026, 160] width 111 height 34
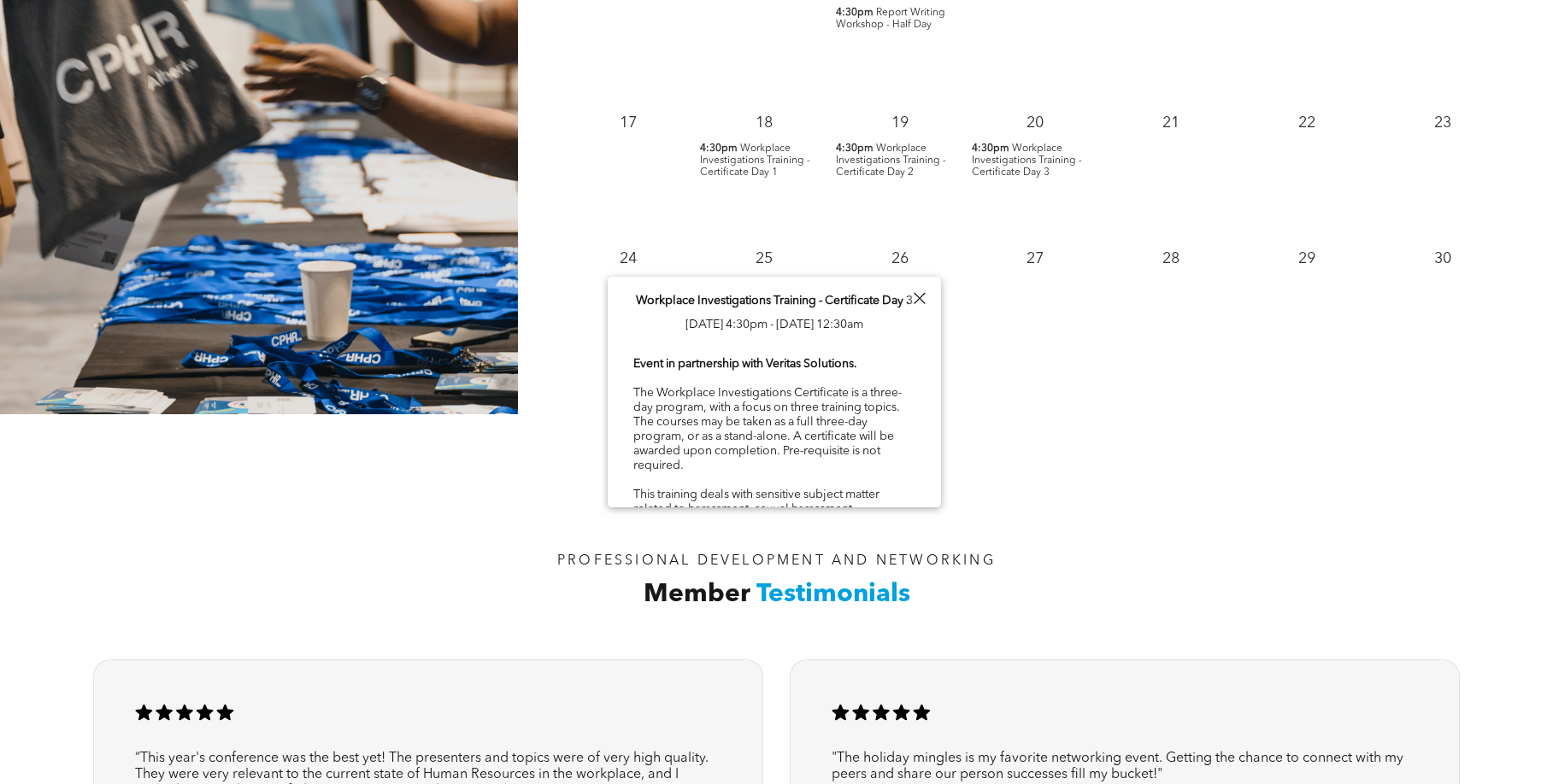
click at [766, 311] on p "Workplace Investigations Training - Certificate Day 3 Thu, November 20, 4:30pm …" at bounding box center [775, 312] width 277 height 48
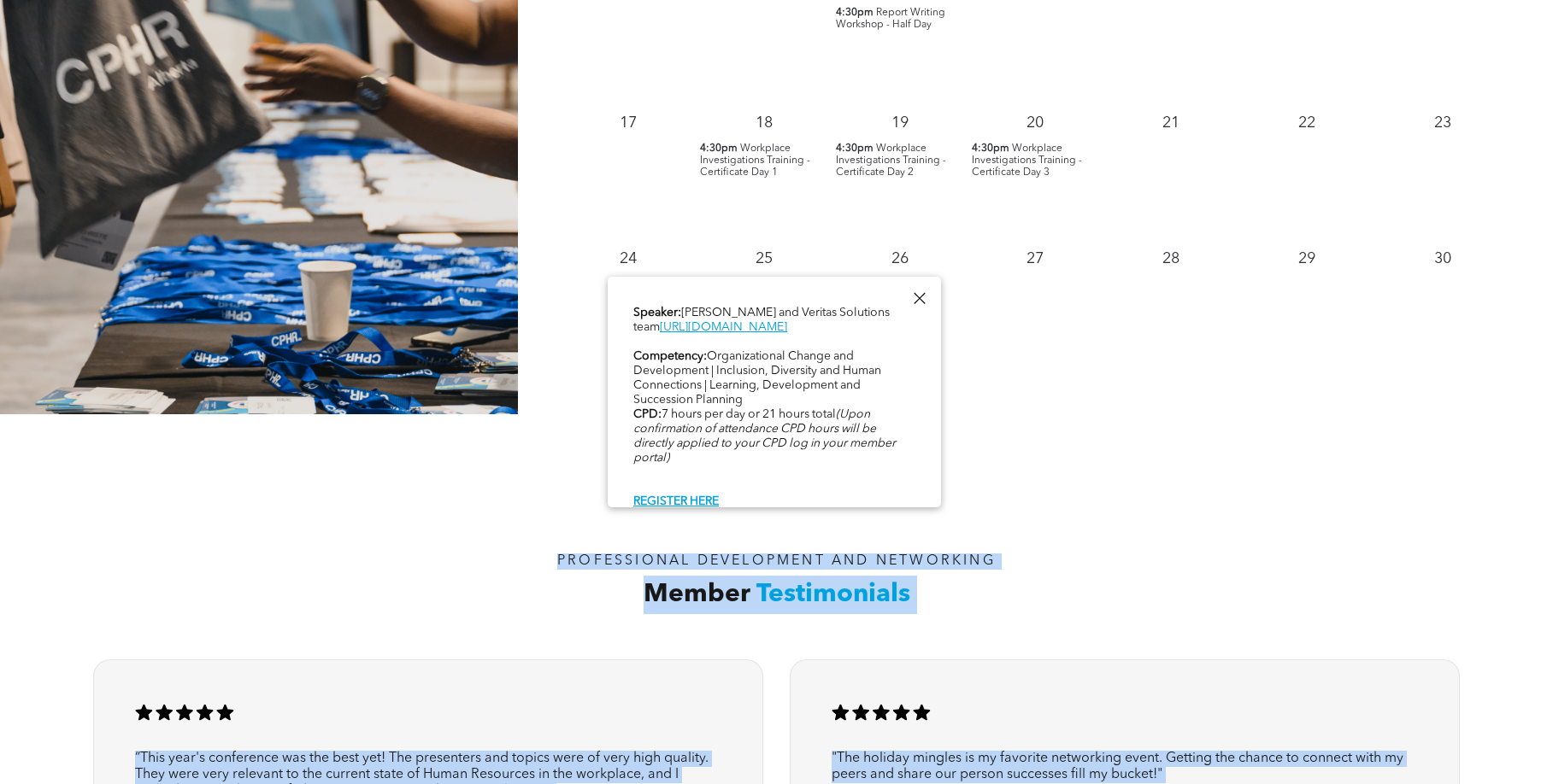
scroll to position [941, 0]
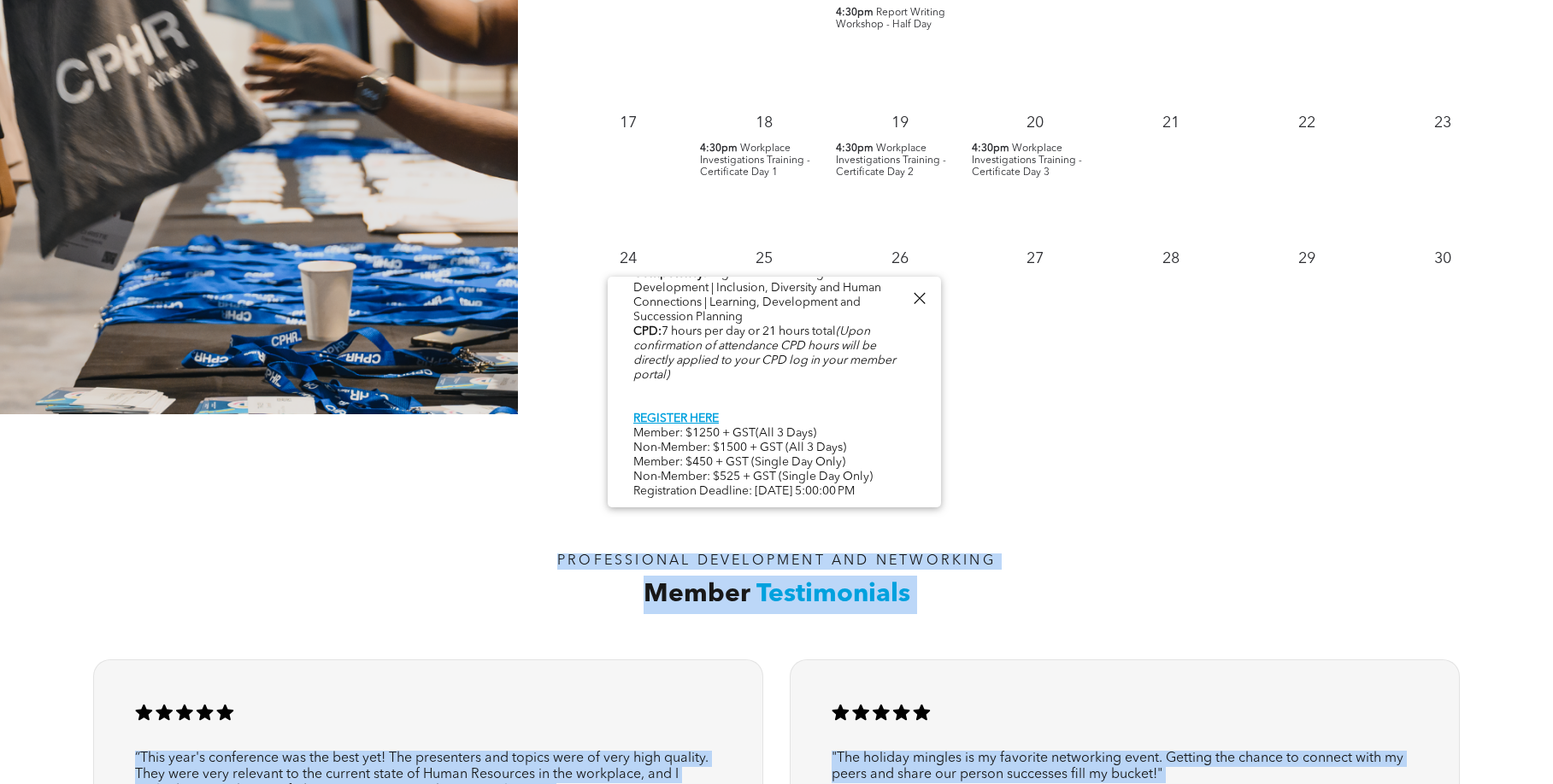
drag, startPoint x: 638, startPoint y: 299, endPoint x: 815, endPoint y: 493, distance: 262.6
copy div "Workplace Investigations Training - Certificate Day 3 Thu, November 20, 4:30pm …"
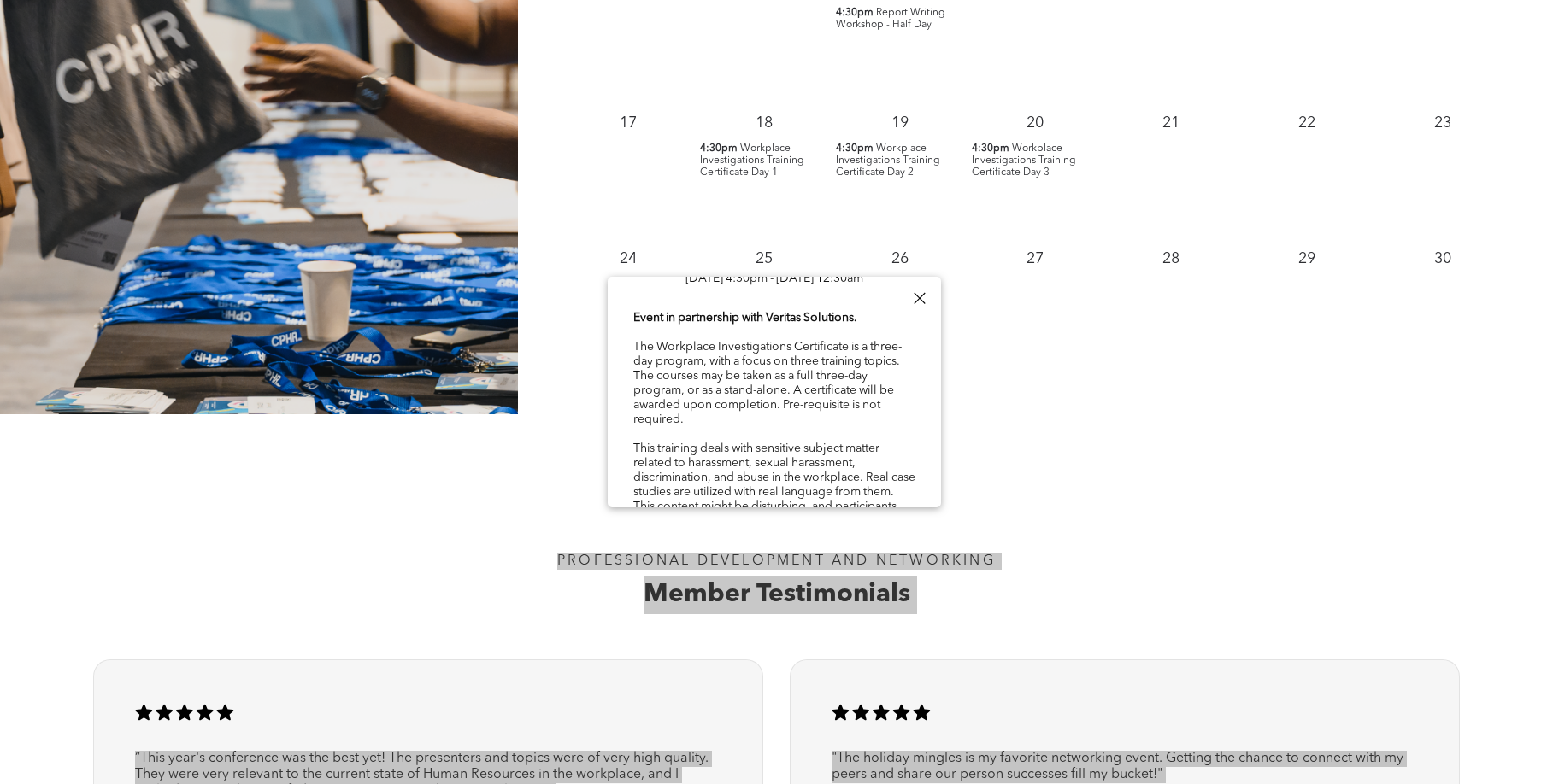
scroll to position [0, 0]
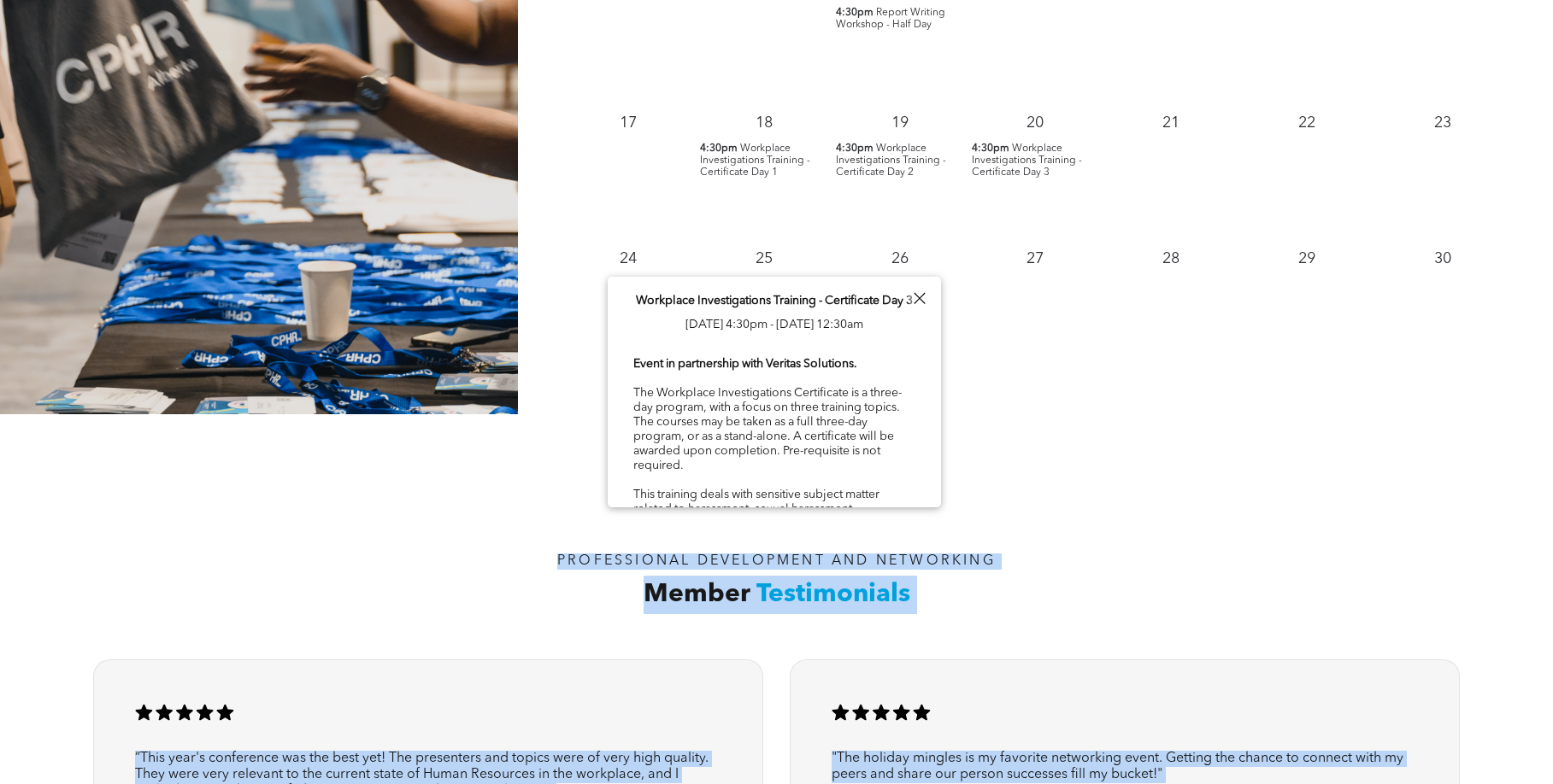
click at [643, 328] on p "Workplace Investigations Training - Certificate Day 3 Thu, November 20, 4:30pm …" at bounding box center [775, 312] width 277 height 48
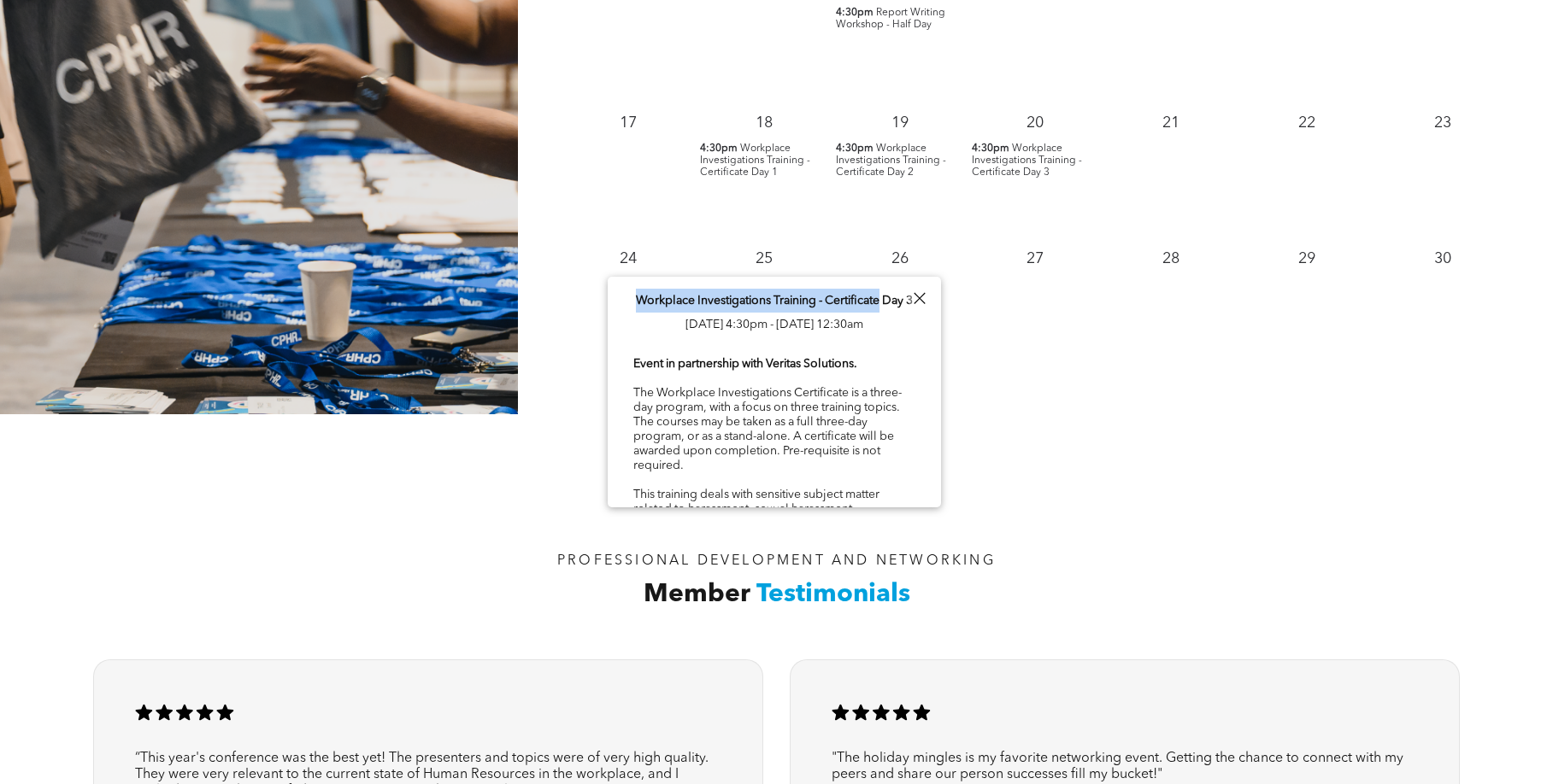
drag, startPoint x: 636, startPoint y: 301, endPoint x: 886, endPoint y: 301, distance: 250.0
click at [886, 301] on span "Workplace Investigations Training - Certificate Day 3" at bounding box center [775, 300] width 277 height 12
copy span "Workplace Investigations Training - Certificate"
click at [665, 316] on p "Workplace Investigations Training - Certificate Day 3 Thu, November 20, 4:30pm …" at bounding box center [775, 312] width 277 height 48
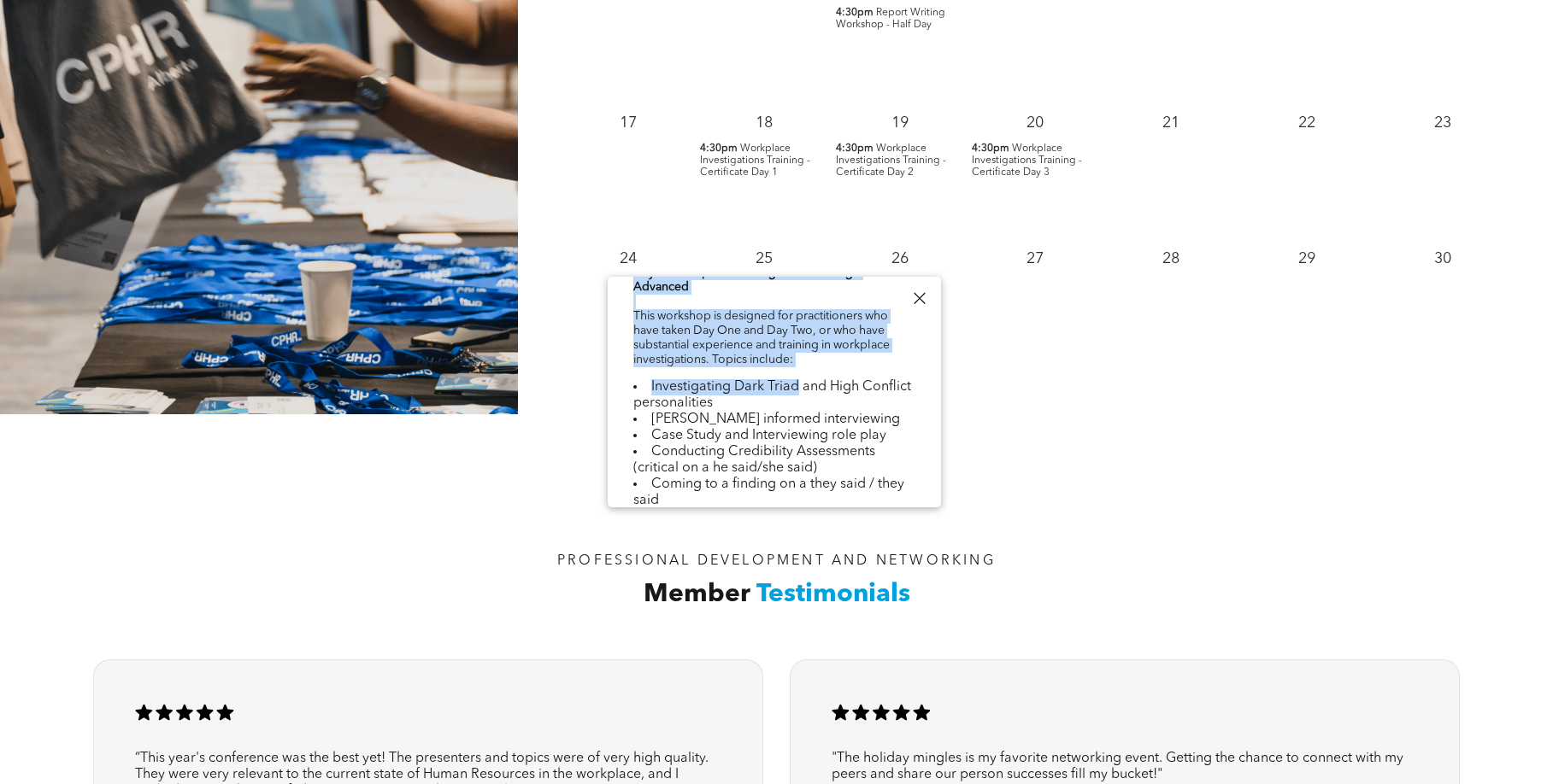
scroll to position [522, 0]
drag, startPoint x: 633, startPoint y: 297, endPoint x: 797, endPoint y: 434, distance: 213.7
click at [797, 434] on div "Workplace Investigations Training - Certificate Day 3 Thu, November 20, 4:30pm …" at bounding box center [774, 308] width 333 height 1109
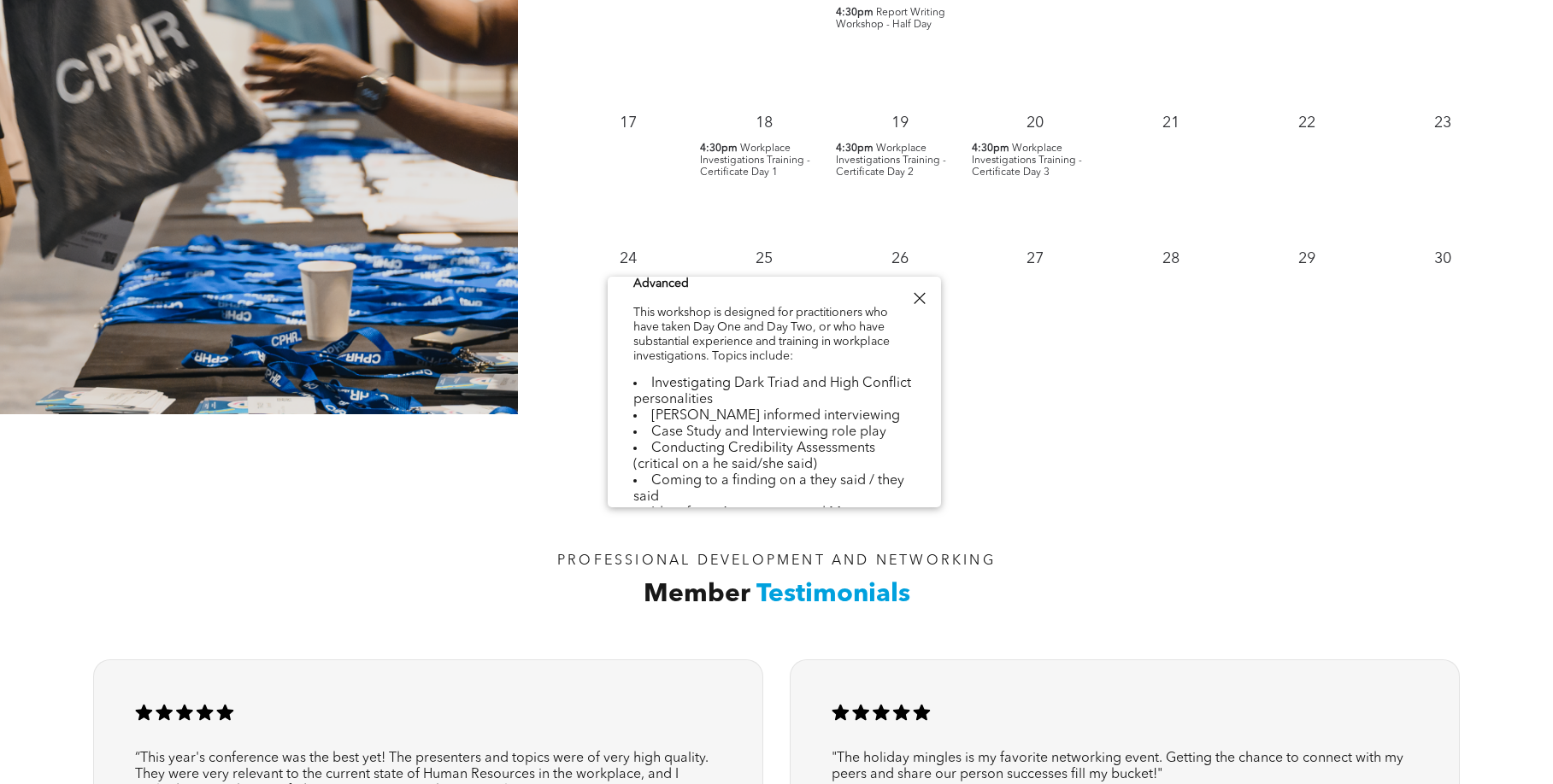
click at [918, 294] on div at bounding box center [919, 297] width 23 height 23
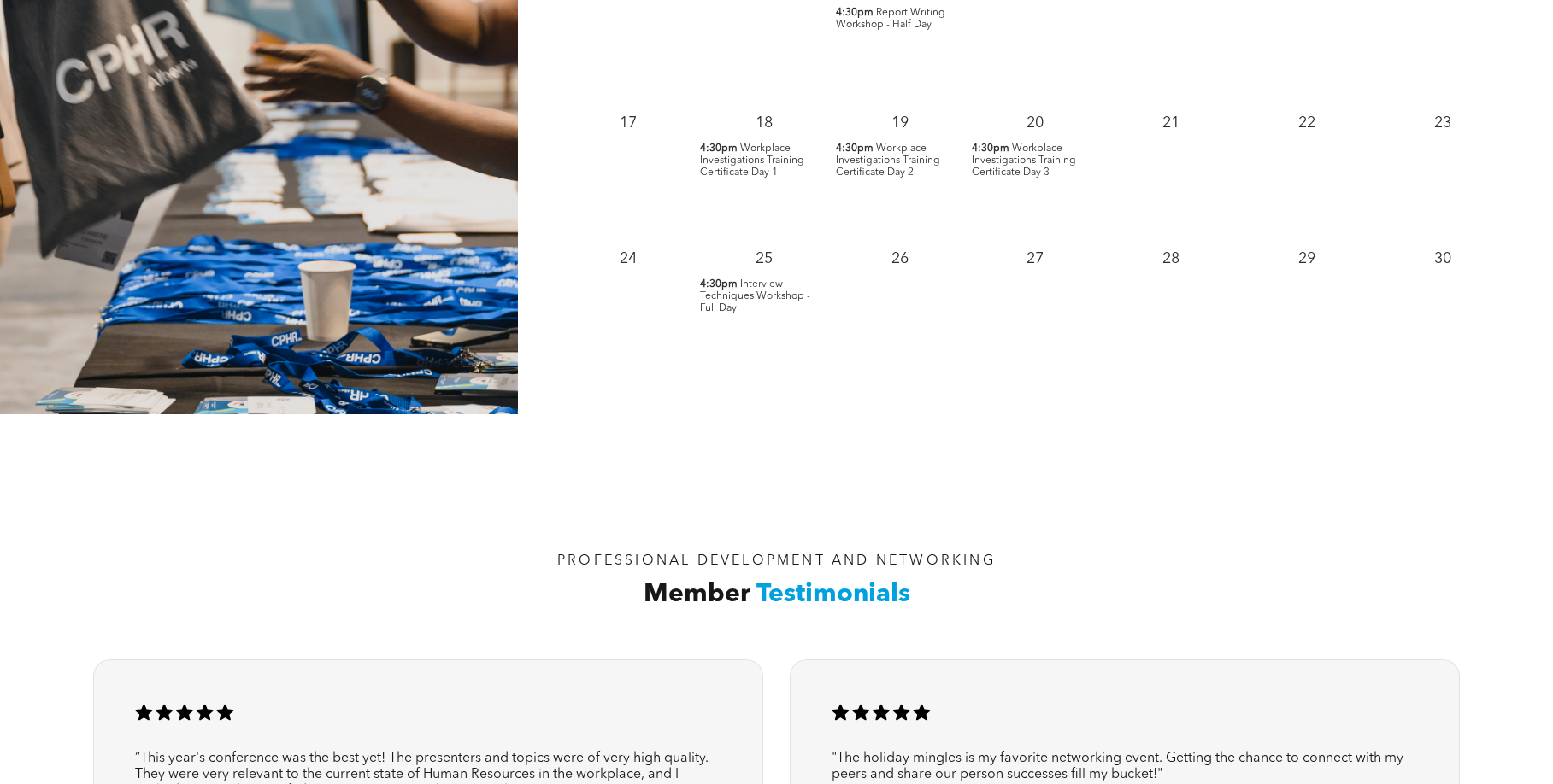
click at [888, 148] on span "Workplace Investigations Training - Certificate Day 2" at bounding box center [891, 160] width 111 height 34
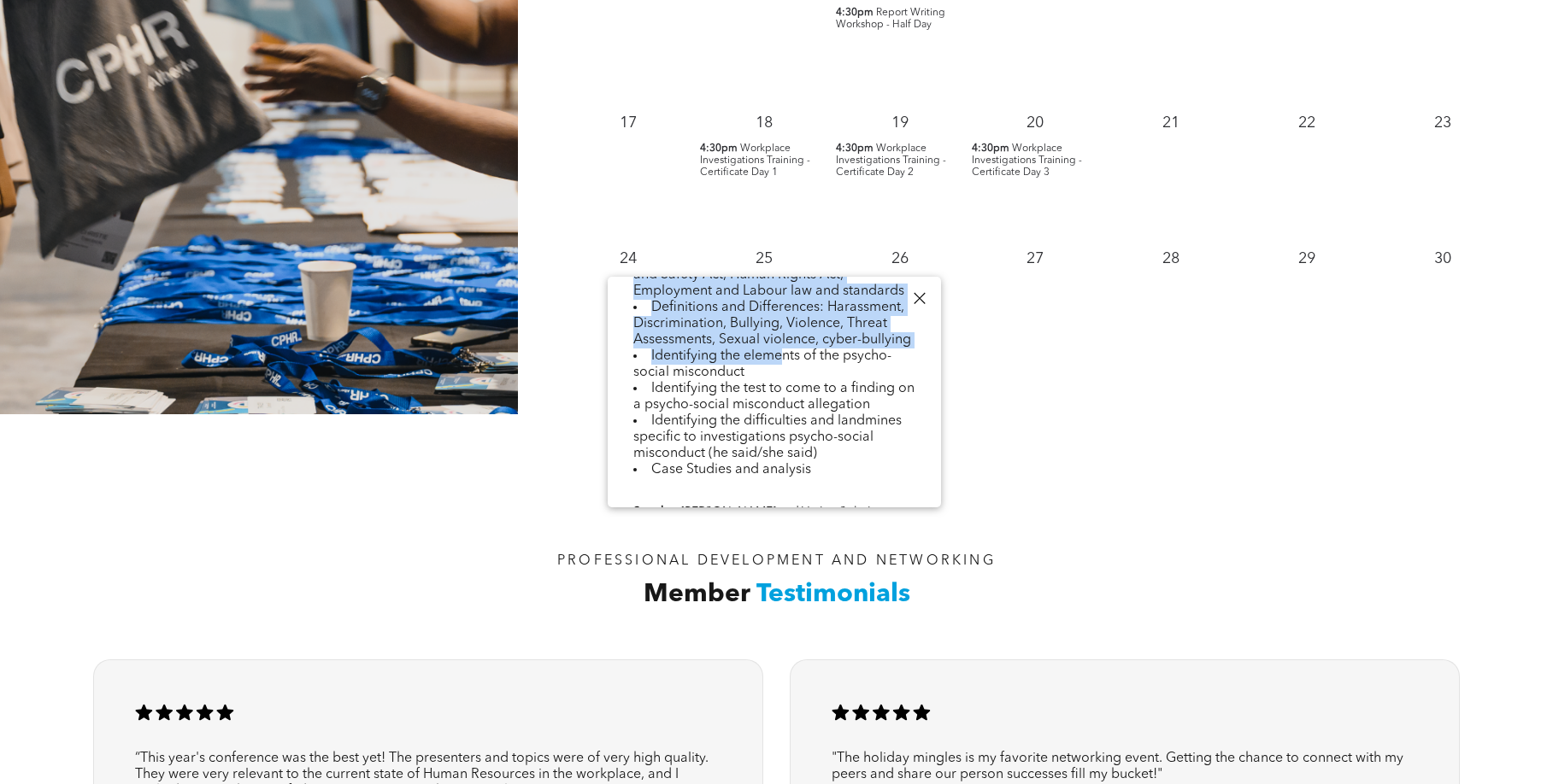
scroll to position [1028, 0]
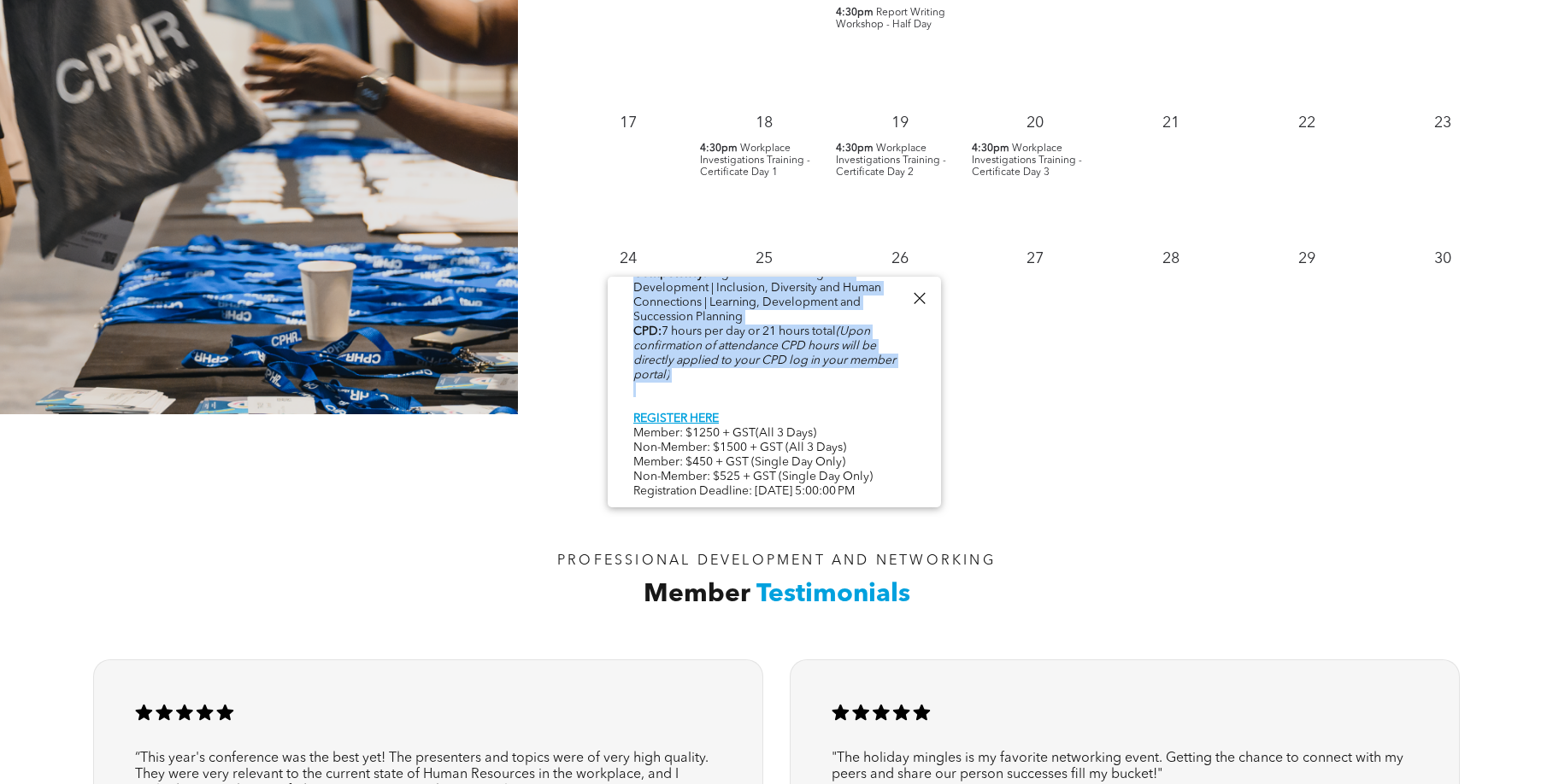
drag, startPoint x: 638, startPoint y: 301, endPoint x: 789, endPoint y: 417, distance: 190.4
copy div "Workplace Investigations Training - Certificate Day 2 Wed, November 19, 4:30pm …"
click at [894, 257] on p "26" at bounding box center [900, 259] width 31 height 31
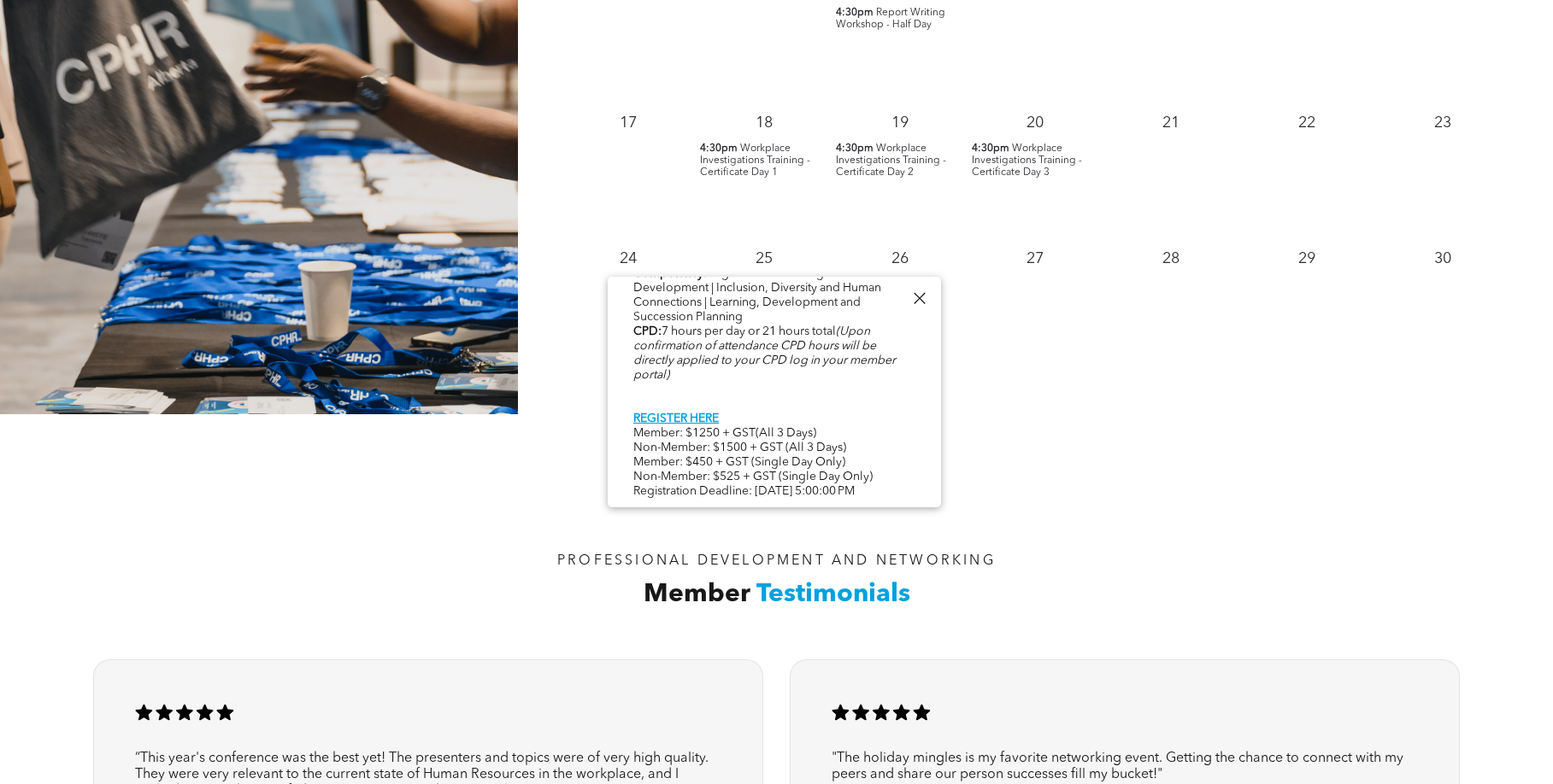
click at [919, 296] on div at bounding box center [919, 297] width 23 height 23
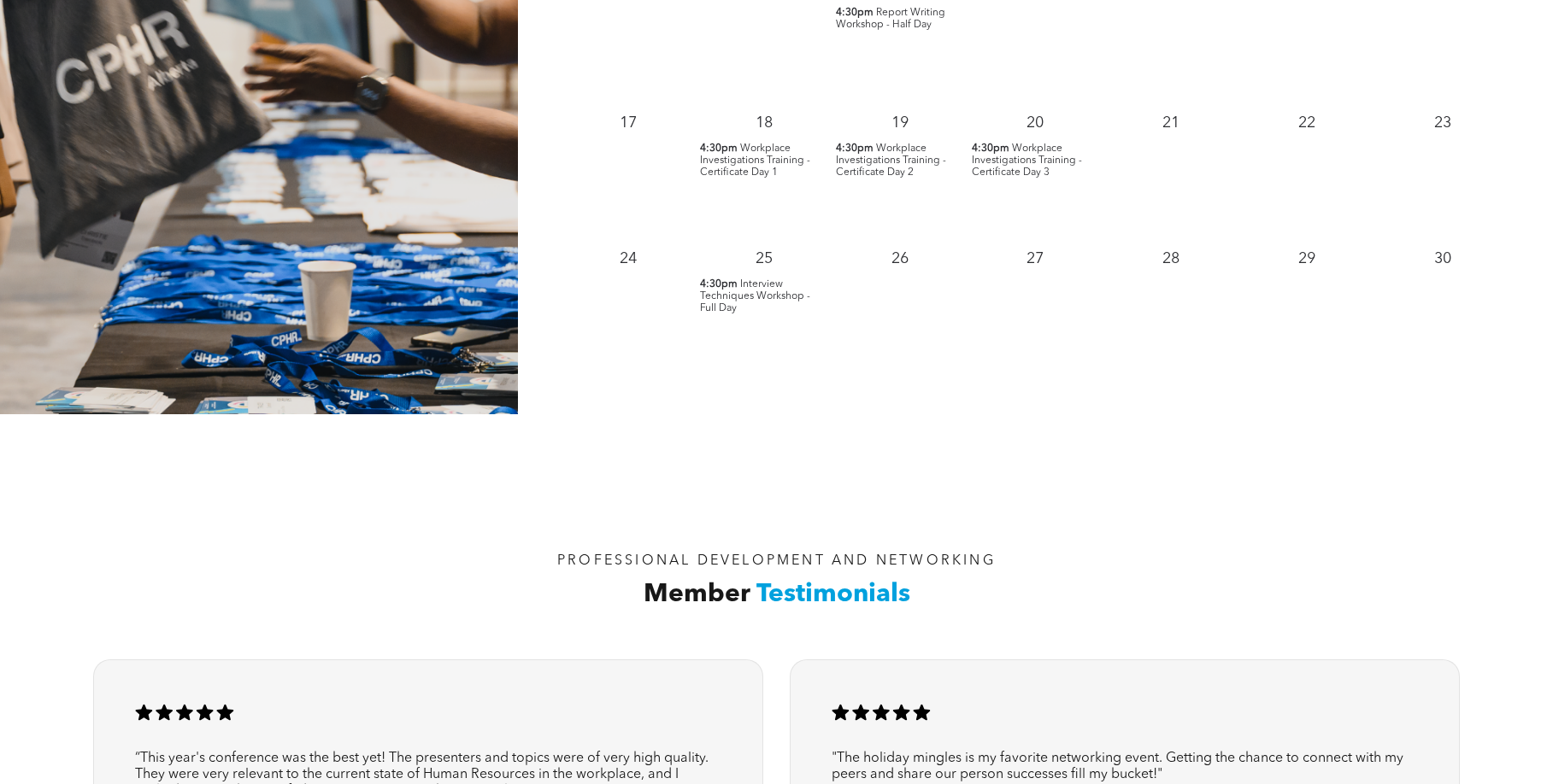
click at [892, 257] on p "26" at bounding box center [900, 259] width 31 height 31
click at [1005, 145] on span "Workplace Investigations Training - Certificate Day 3" at bounding box center [1026, 160] width 111 height 34
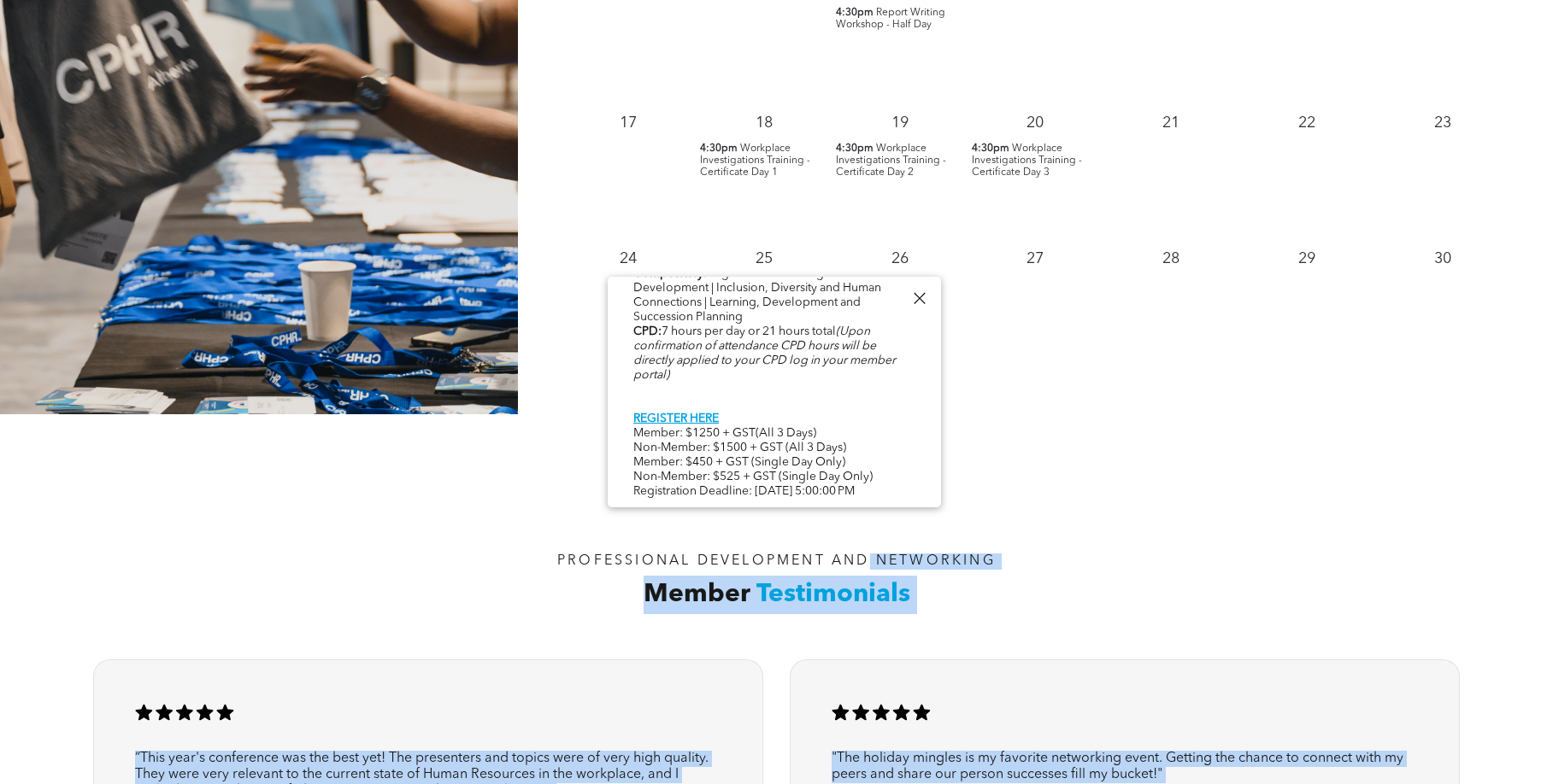
scroll to position [941, 0]
drag, startPoint x: 634, startPoint y: 341, endPoint x: 861, endPoint y: 492, distance: 272.6
copy div "Day 2 - Workplace Investigations Training – Advanced This workshop is designed …"
